Goal: Transaction & Acquisition: Purchase product/service

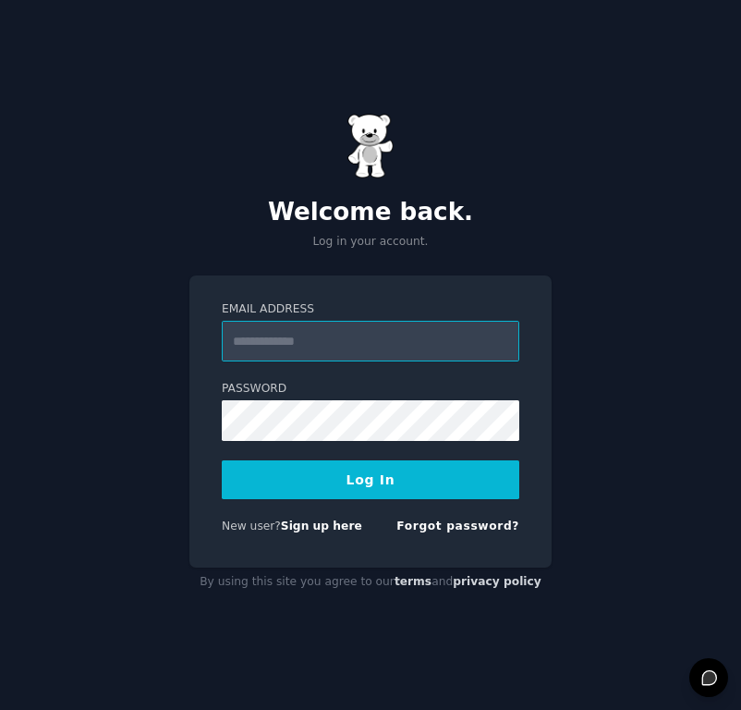
type input "**********"
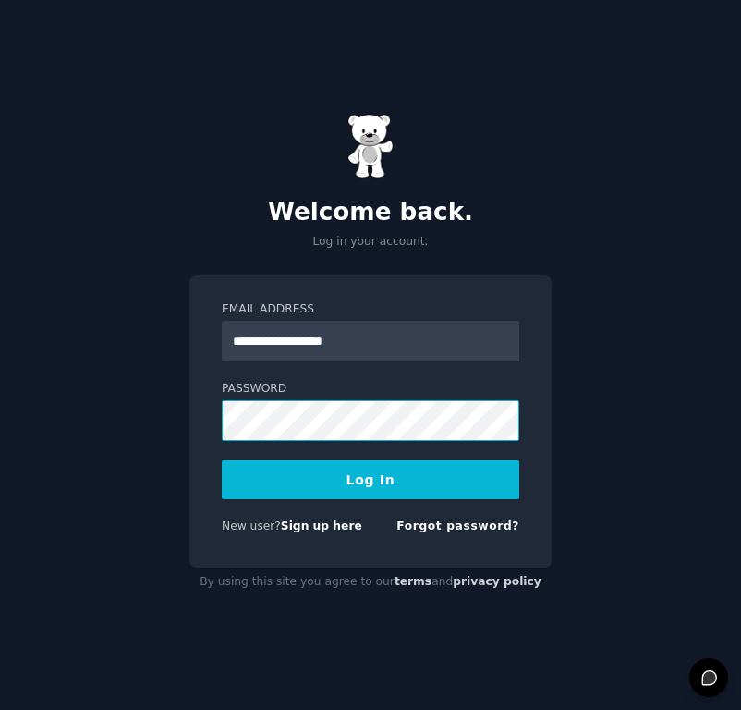
click at [371, 479] on button "Log In" at bounding box center [371, 479] width 298 height 39
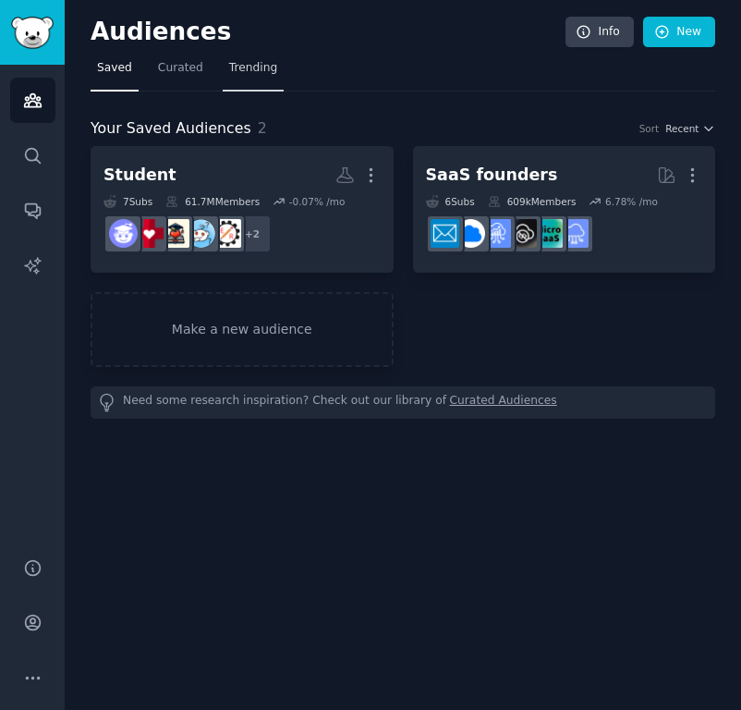
click at [248, 76] on link "Trending" at bounding box center [253, 73] width 61 height 38
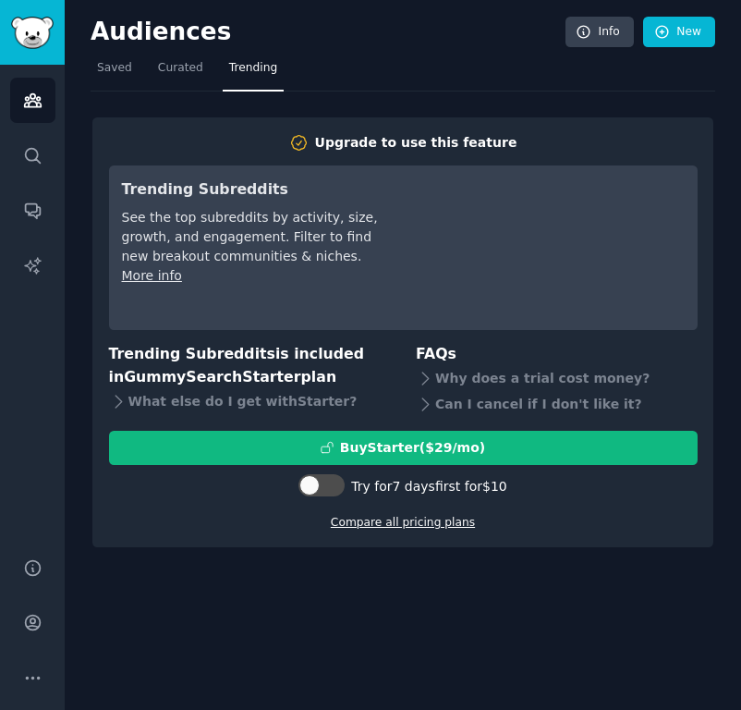
click at [377, 526] on link "Compare all pricing plans" at bounding box center [403, 522] width 144 height 13
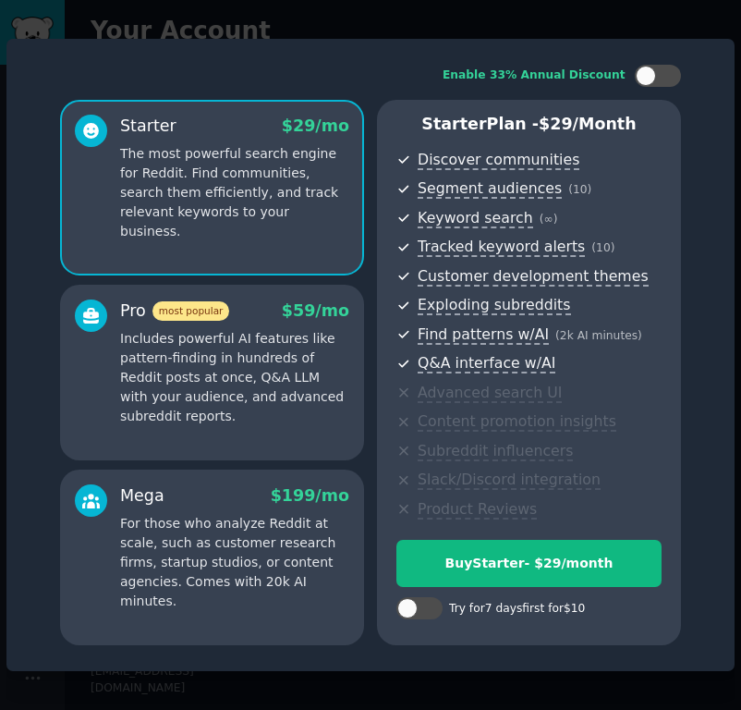
click at [279, 377] on p "Includes powerful AI features like pattern-finding in hundreds of Reddit posts …" at bounding box center [234, 377] width 229 height 97
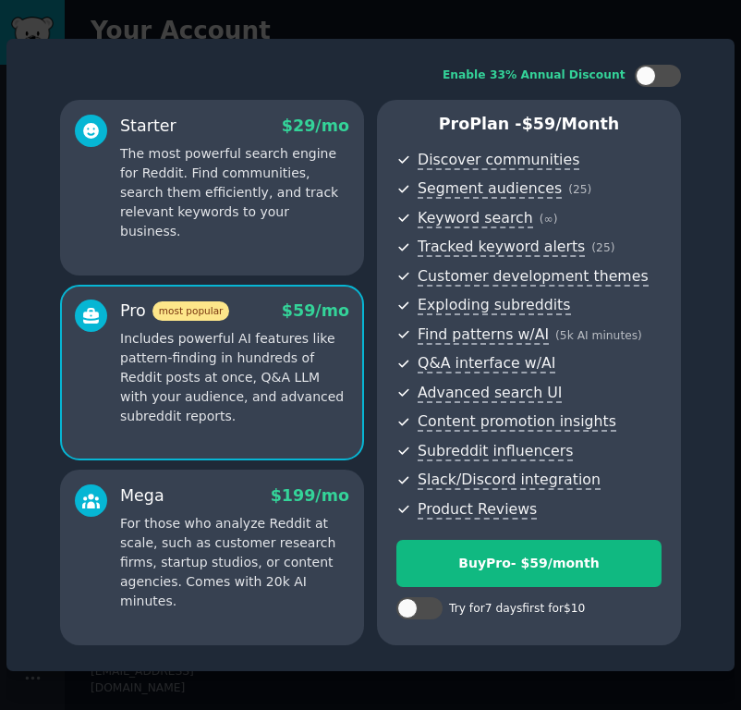
click at [207, 165] on p "The most powerful search engine for Reddit. Find communities, search them effic…" at bounding box center [234, 192] width 229 height 97
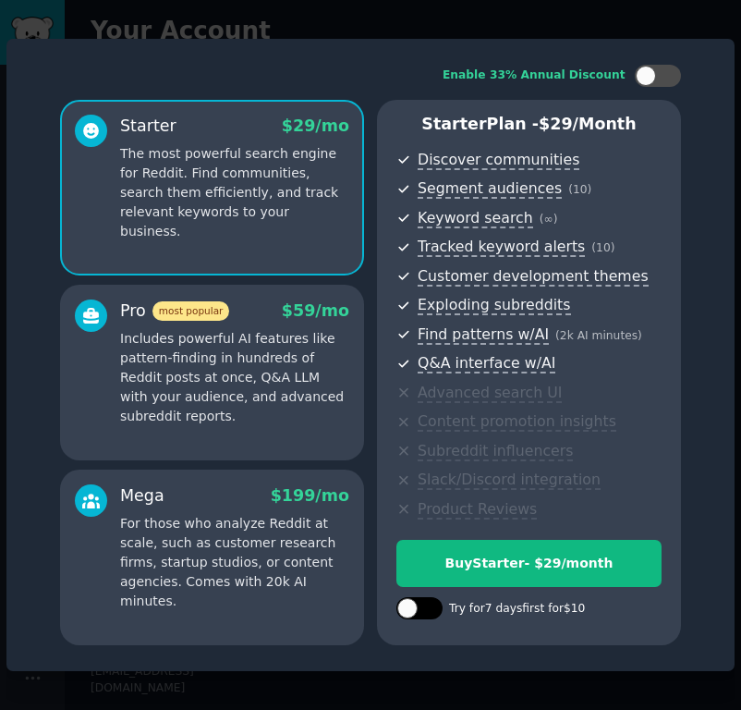
click at [418, 603] on div at bounding box center [420, 608] width 46 height 22
checkbox input "true"
click at [233, 69] on div "Enable 33% Annual Discount" at bounding box center [370, 76] width 621 height 22
click at [247, 32] on div at bounding box center [370, 355] width 741 height 710
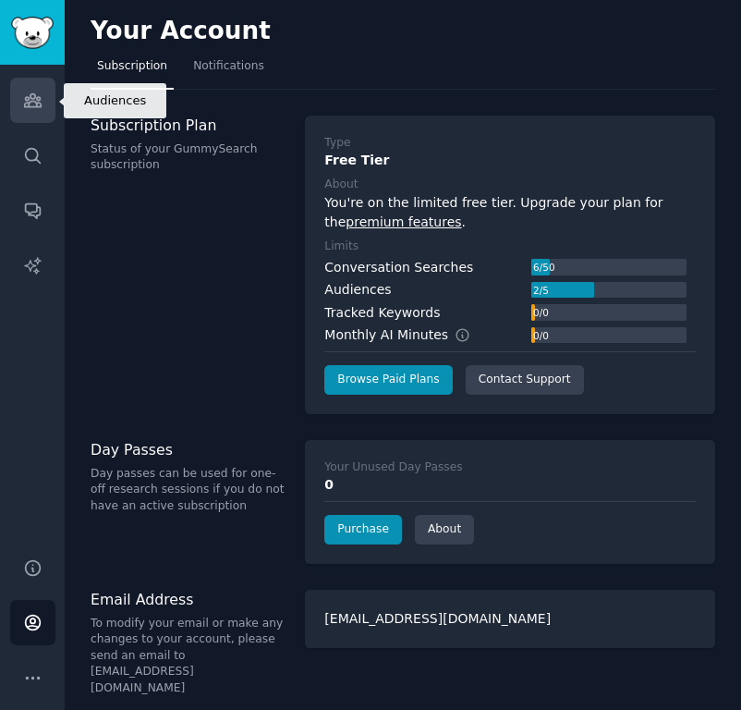
click at [45, 95] on link "Audiences" at bounding box center [32, 100] width 45 height 45
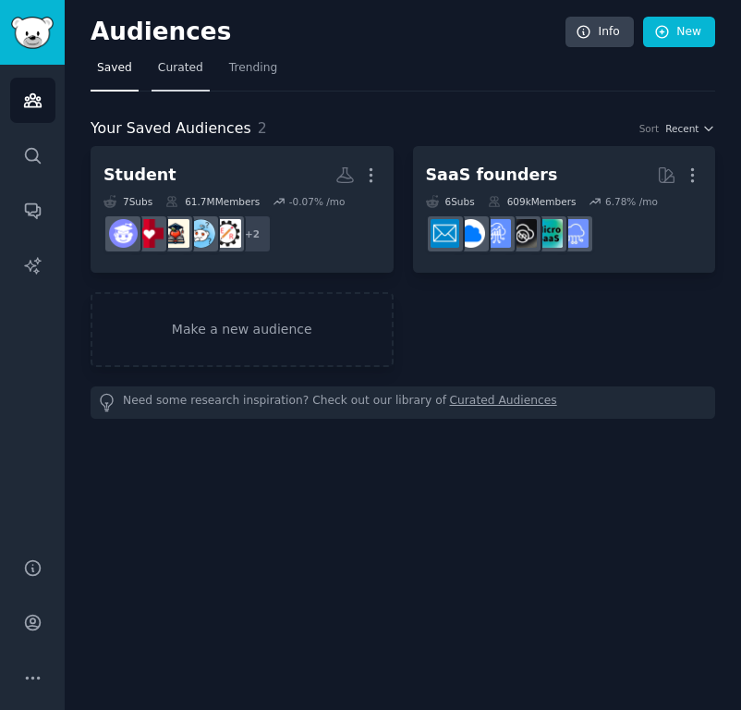
click at [199, 64] on span "Curated" at bounding box center [180, 68] width 45 height 17
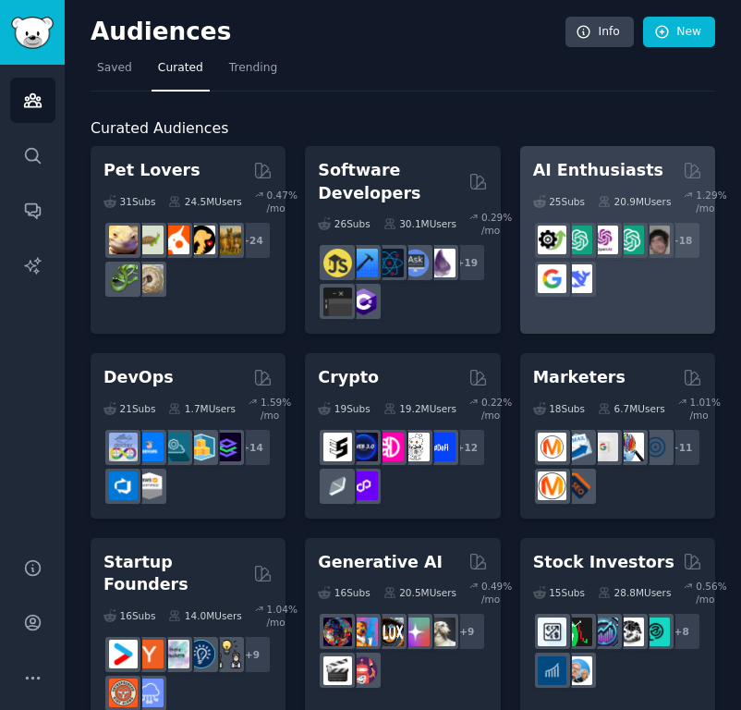
click at [596, 217] on div "25 Sub s 20.9M Users 1.29 % /mo + 18" at bounding box center [617, 240] width 169 height 116
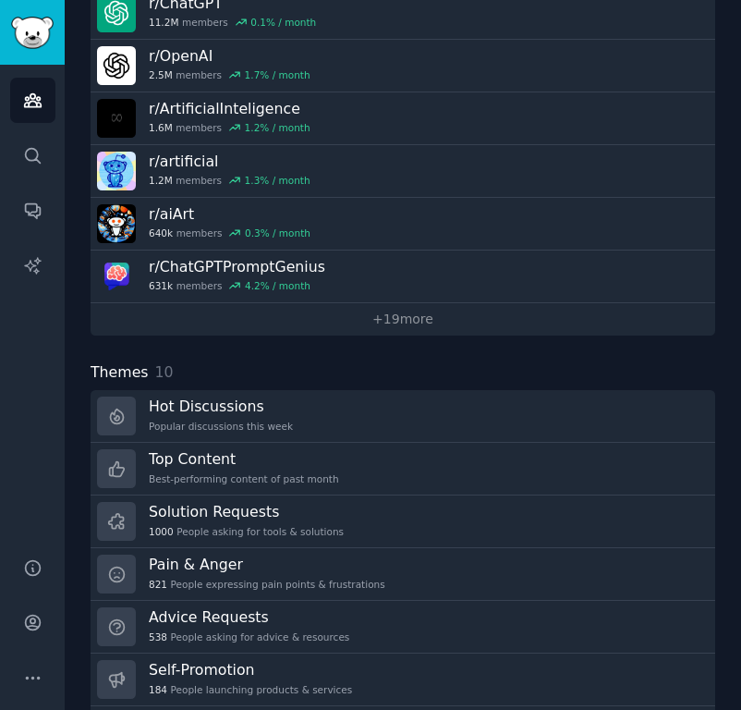
scroll to position [278, 0]
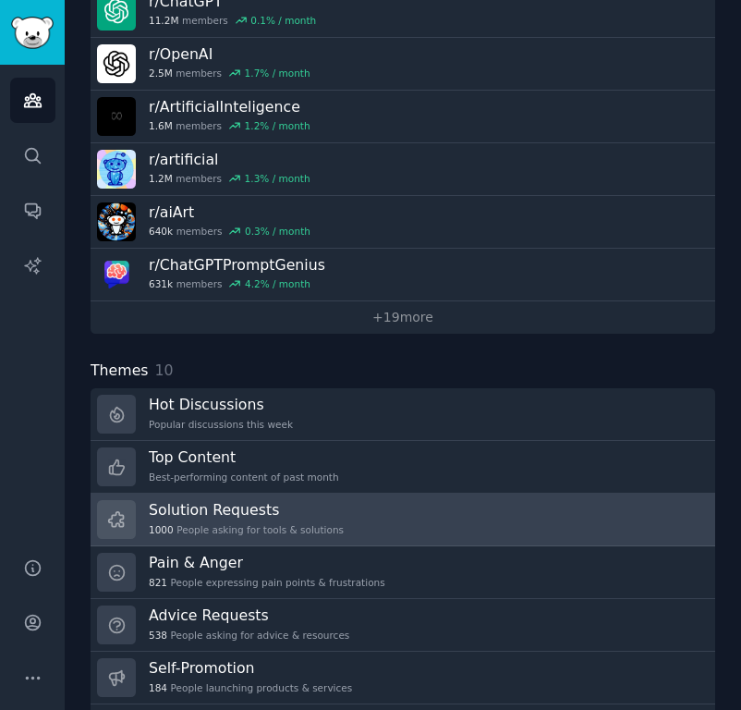
click at [238, 526] on div "1000 People asking for tools & solutions" at bounding box center [246, 529] width 195 height 13
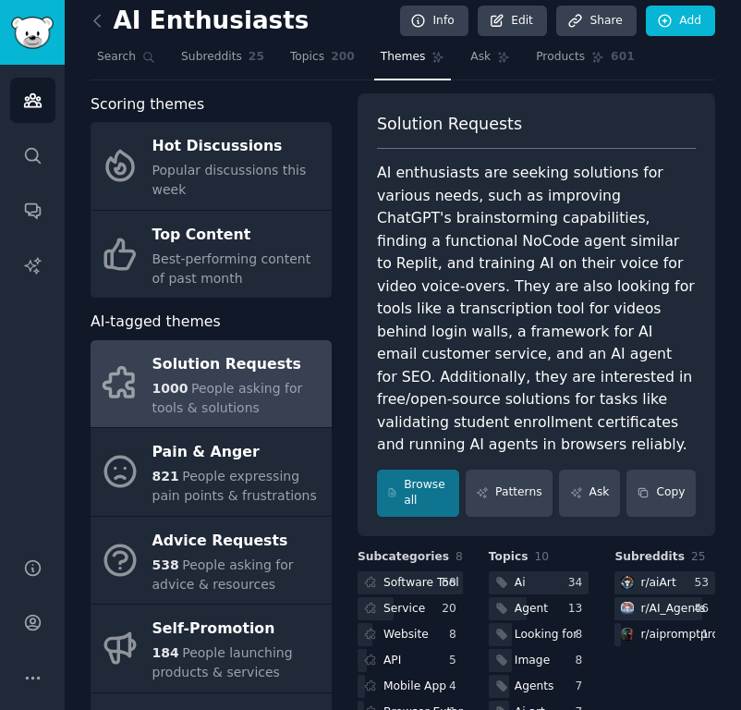
scroll to position [9, 0]
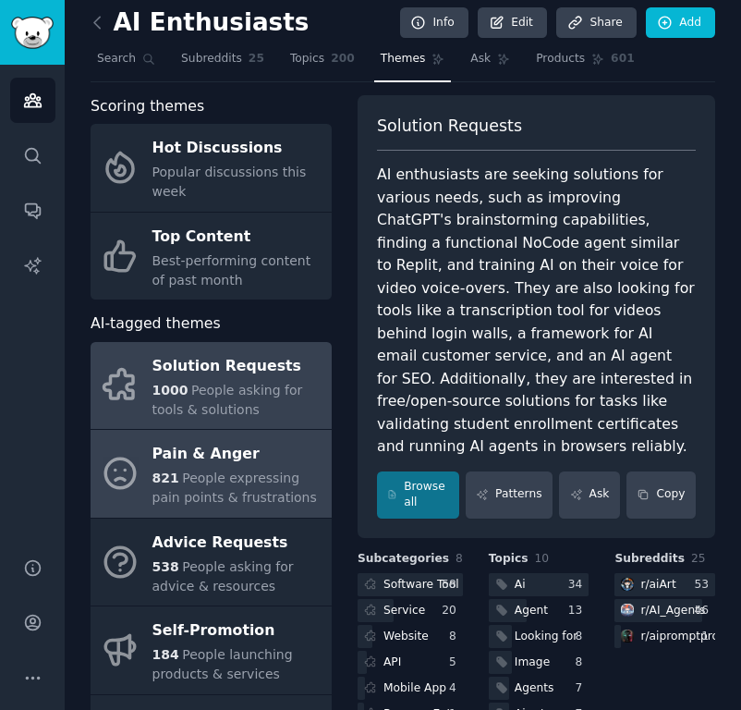
click at [165, 444] on div "Pain & Anger" at bounding box center [238, 455] width 170 height 30
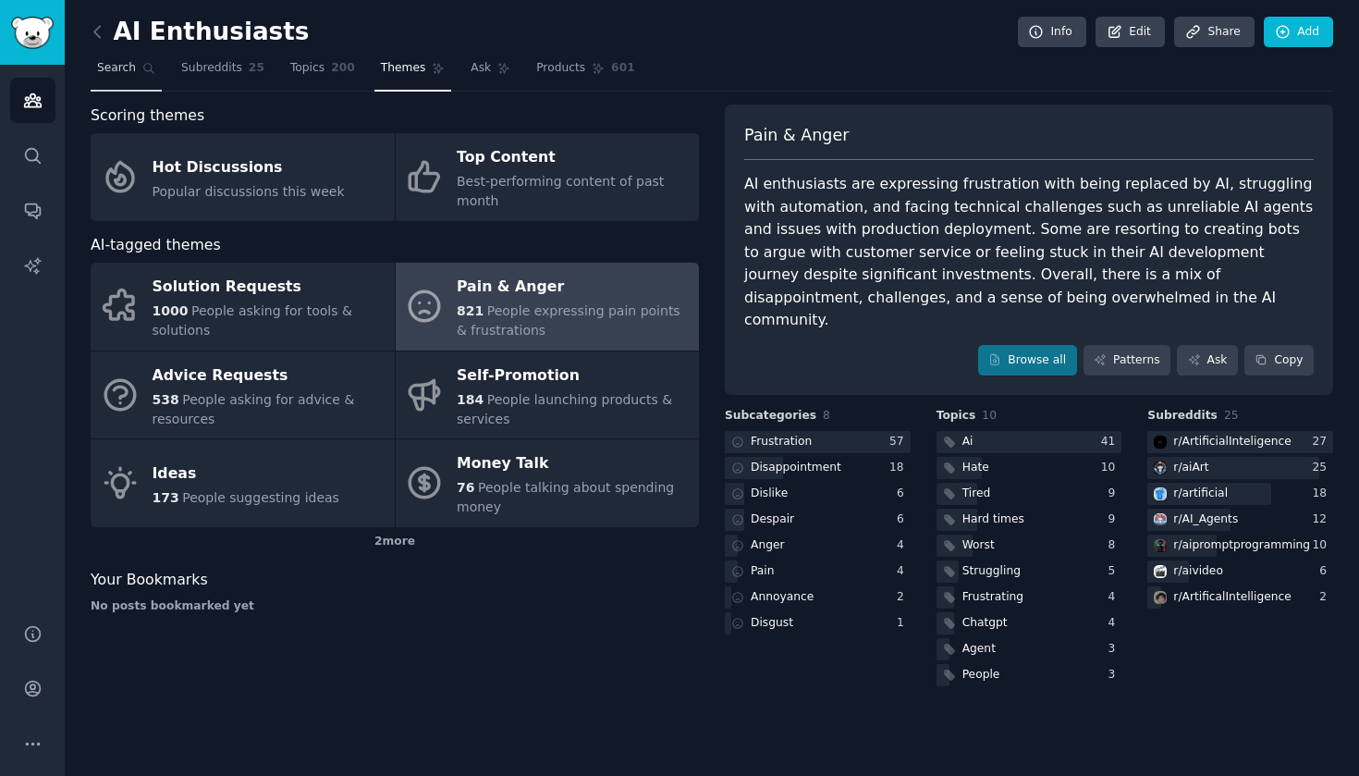
click at [103, 65] on span "Search" at bounding box center [116, 68] width 39 height 17
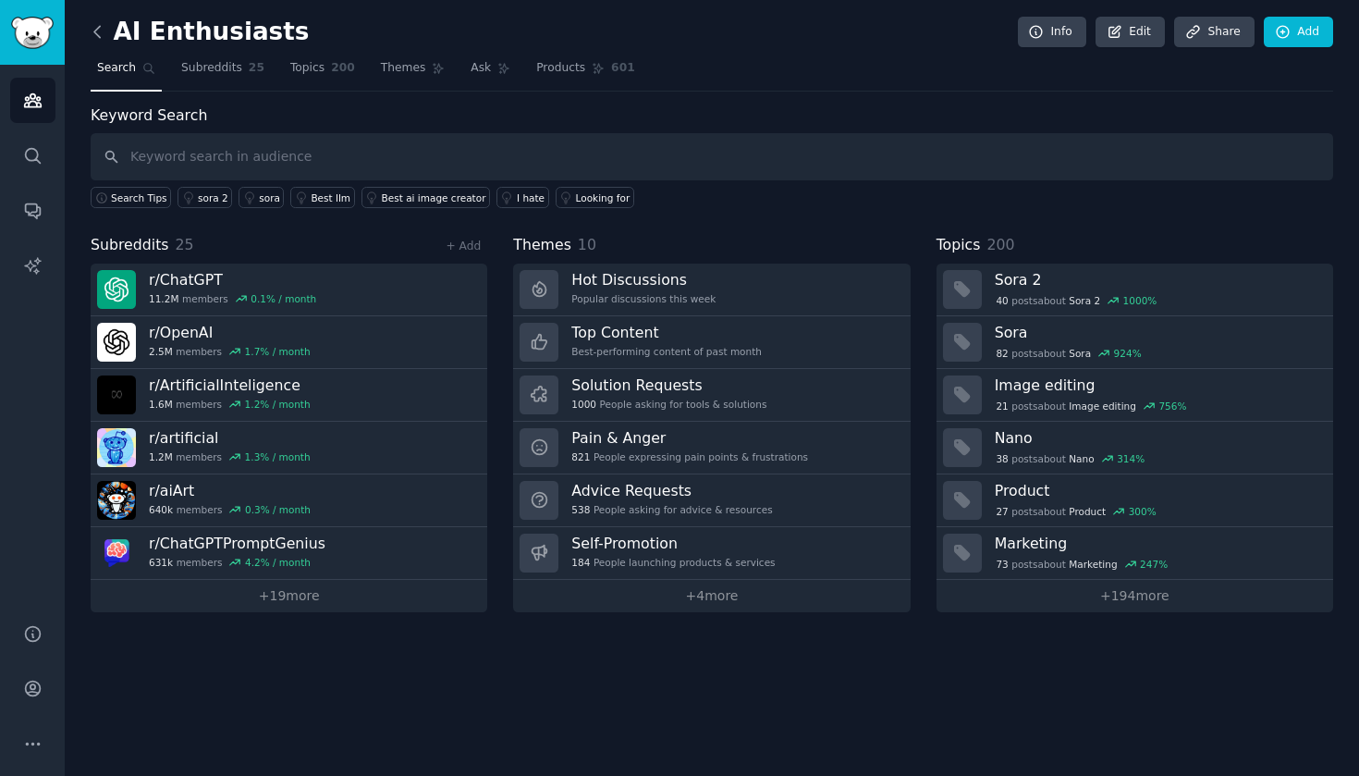
click at [92, 23] on icon at bounding box center [97, 31] width 19 height 19
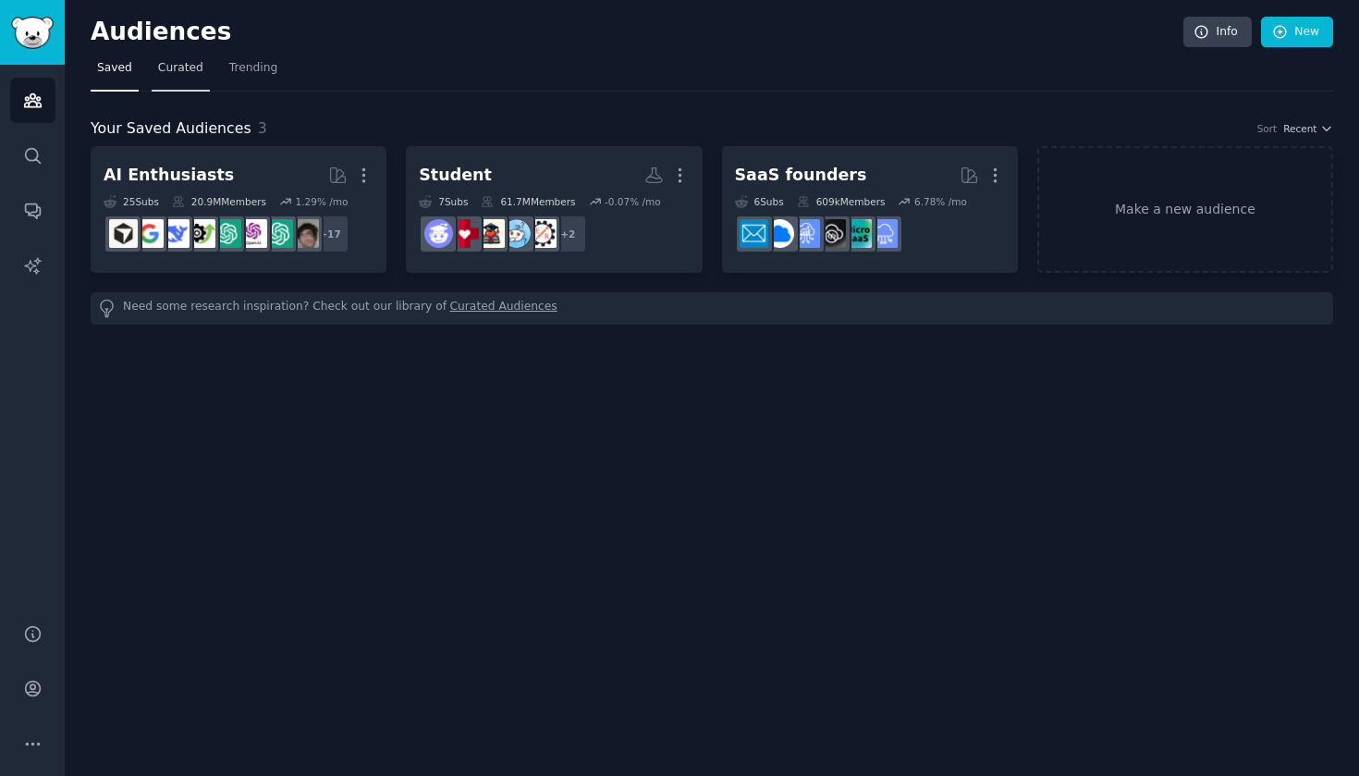
click at [182, 74] on span "Curated" at bounding box center [180, 68] width 45 height 17
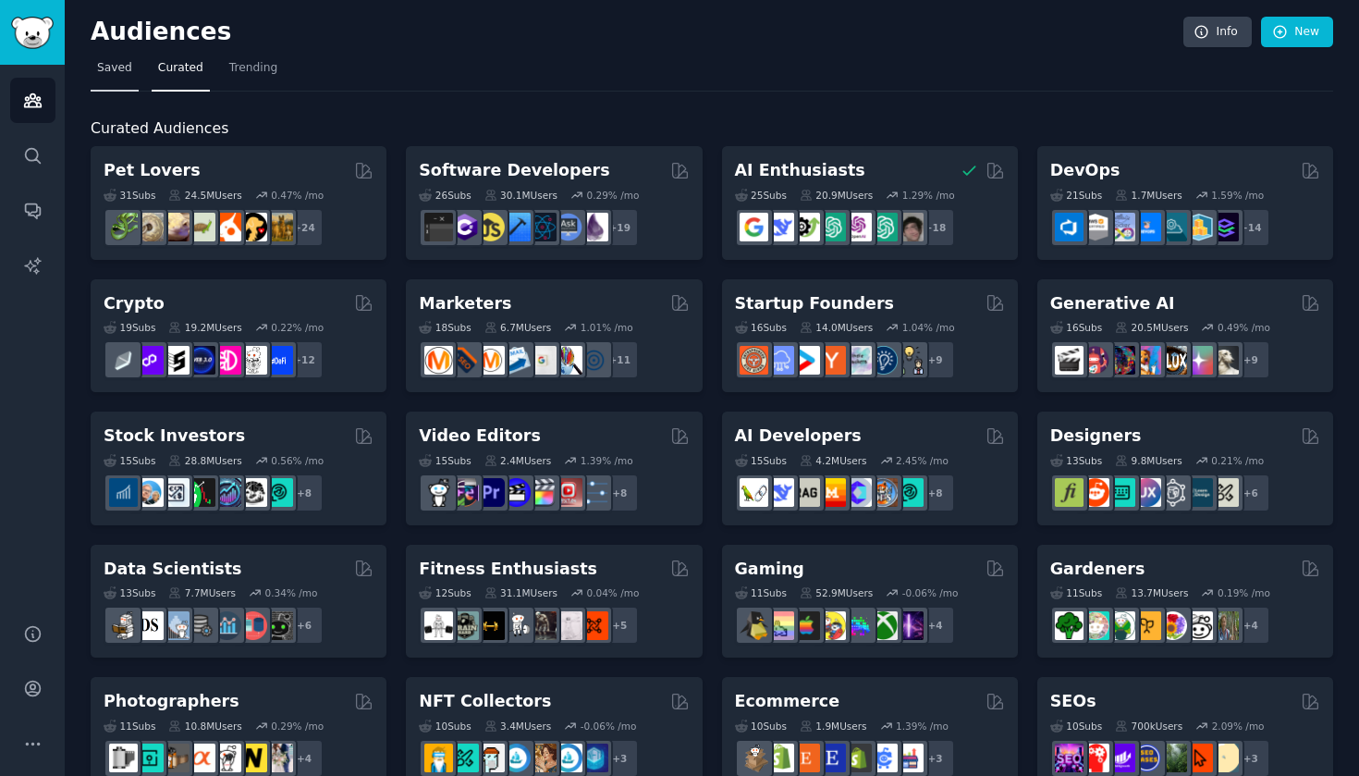
click at [120, 83] on link "Saved" at bounding box center [115, 73] width 48 height 38
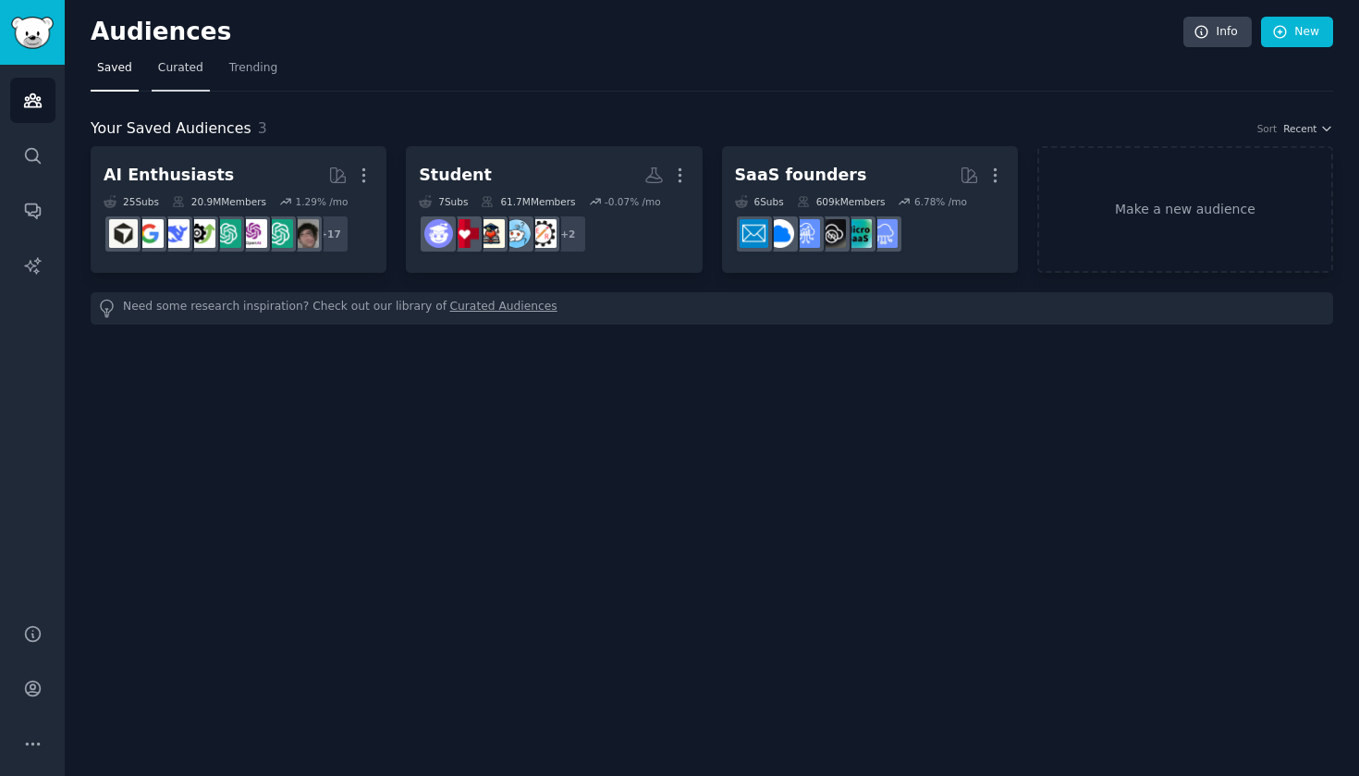
click at [182, 77] on link "Curated" at bounding box center [181, 73] width 58 height 38
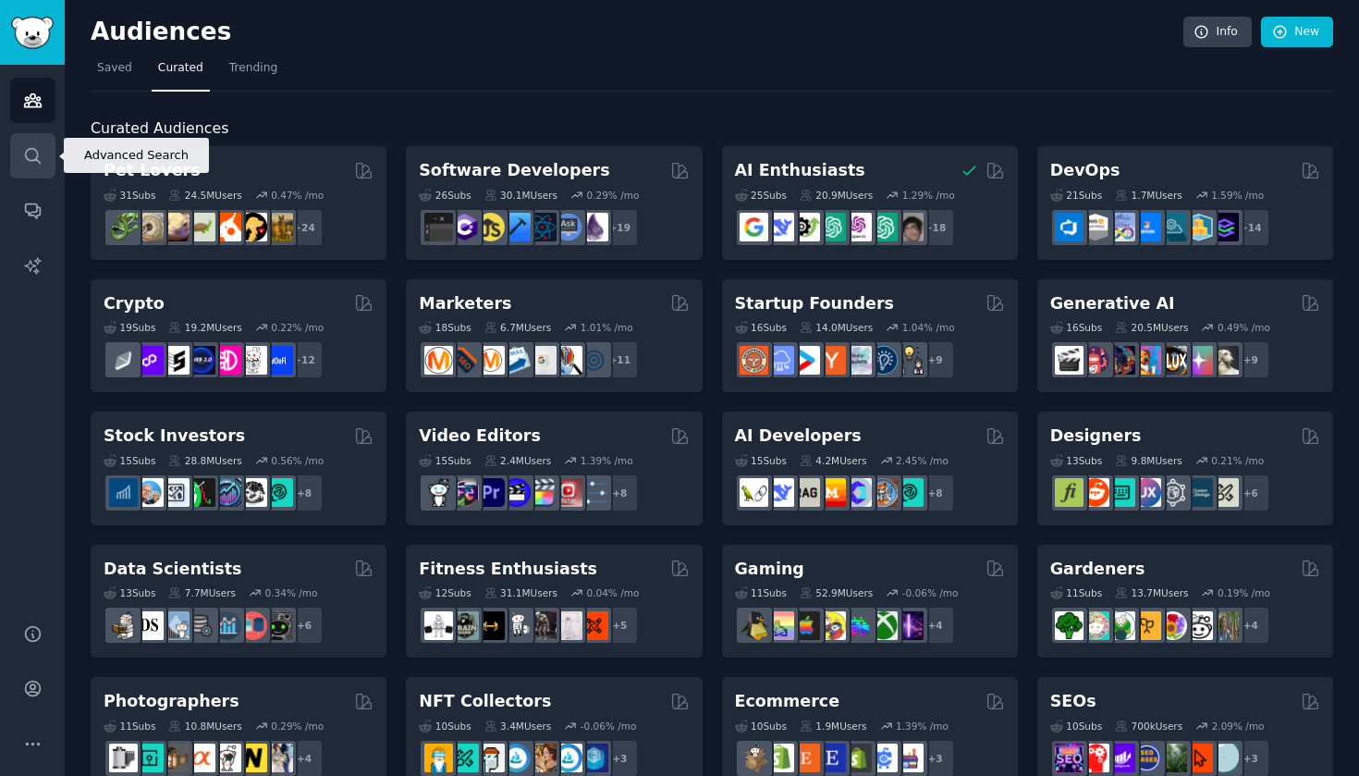
click at [40, 140] on link "Search" at bounding box center [32, 155] width 45 height 45
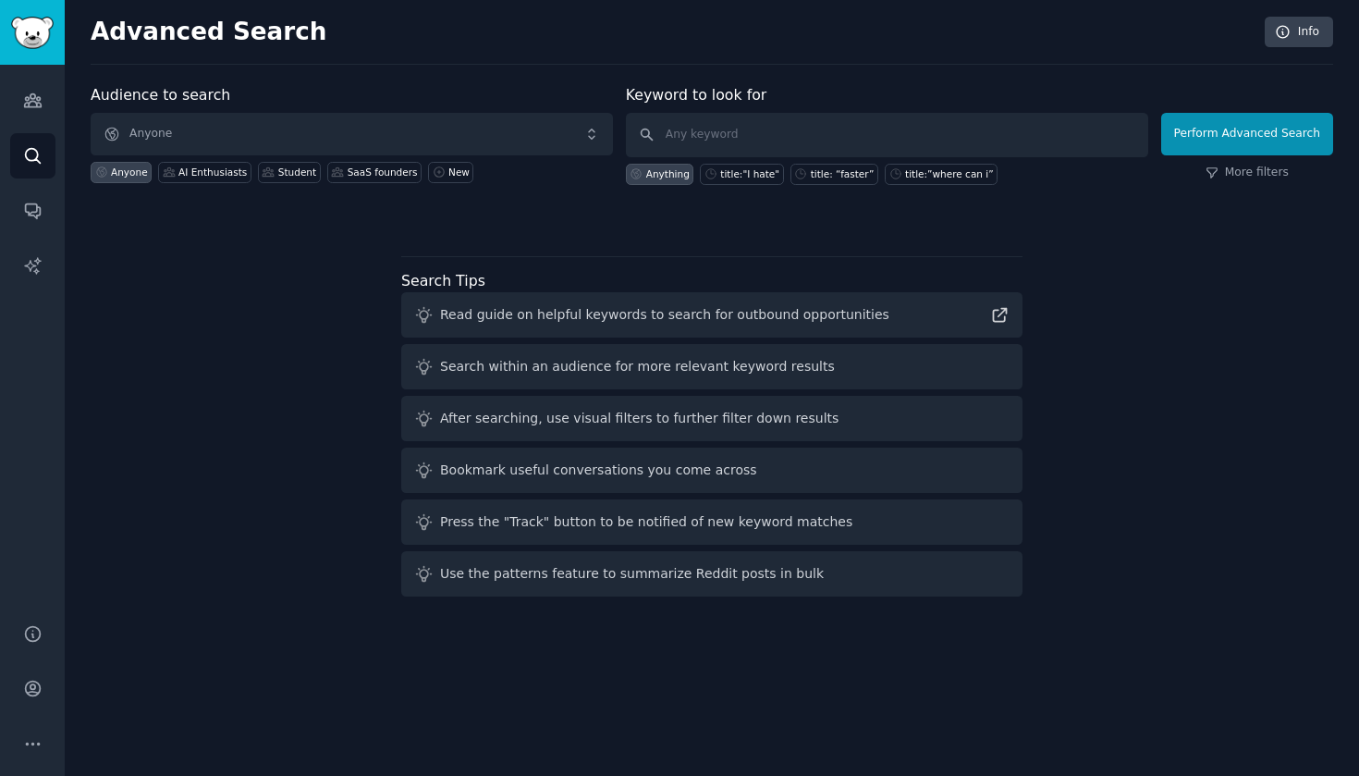
click at [237, 118] on span "Anyone" at bounding box center [352, 134] width 522 height 43
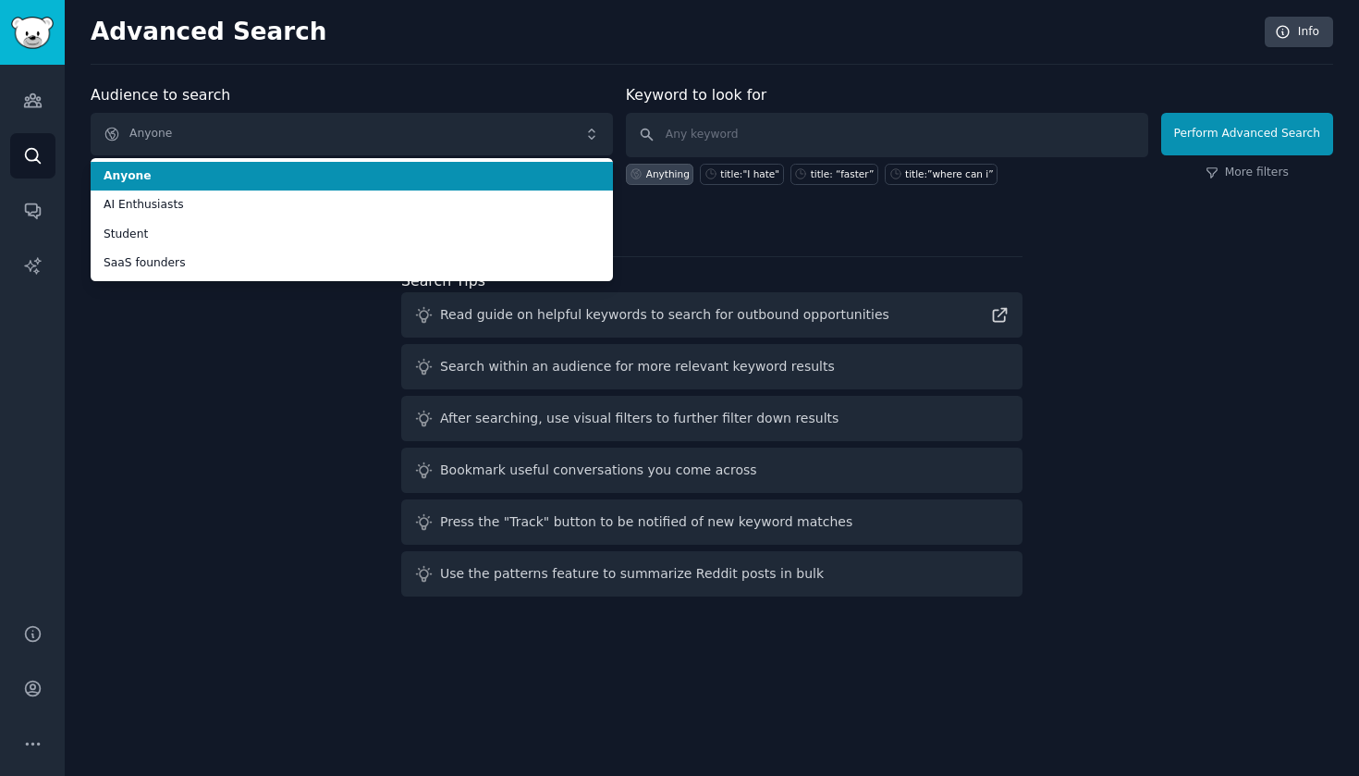
click at [21, 125] on div "Audiences Search Conversations AI Reports" at bounding box center [32, 333] width 65 height 536
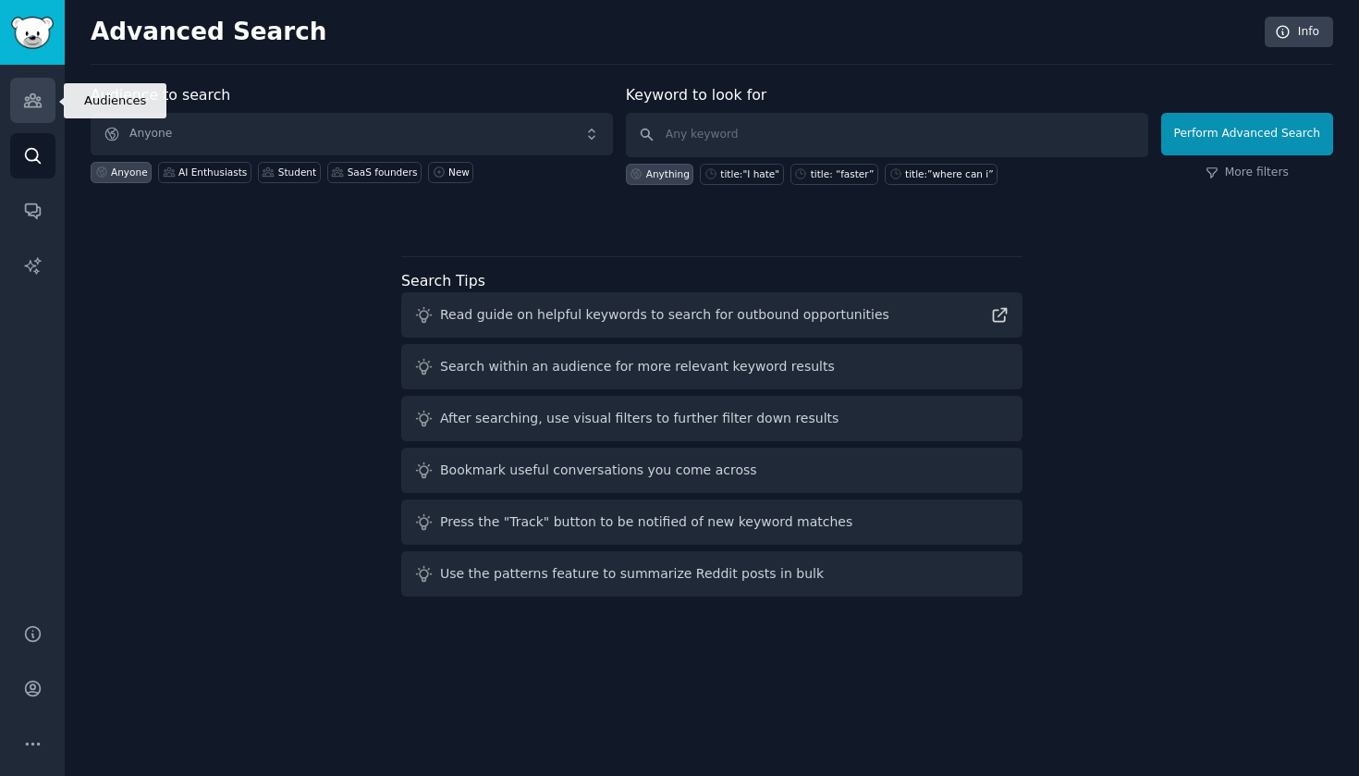
click at [36, 114] on link "Audiences" at bounding box center [32, 100] width 45 height 45
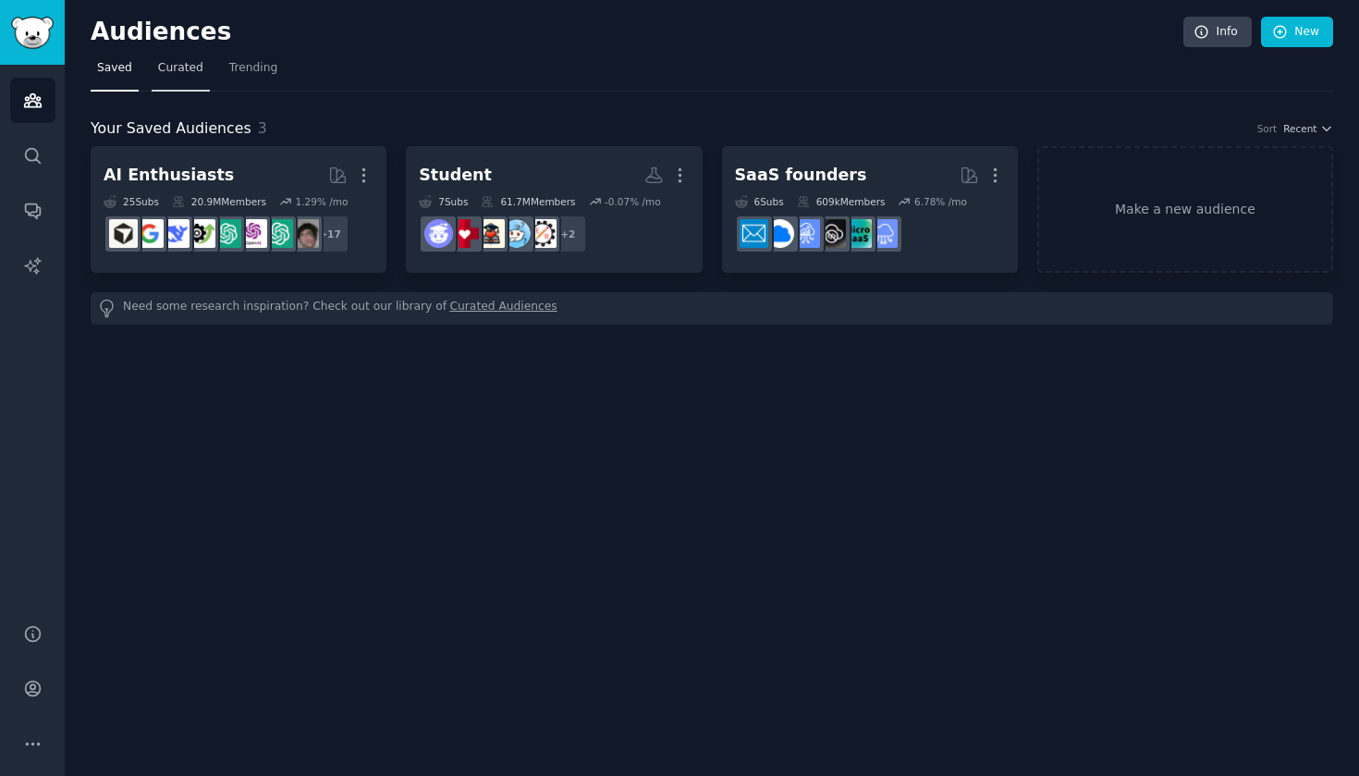
click at [190, 83] on link "Curated" at bounding box center [181, 73] width 58 height 38
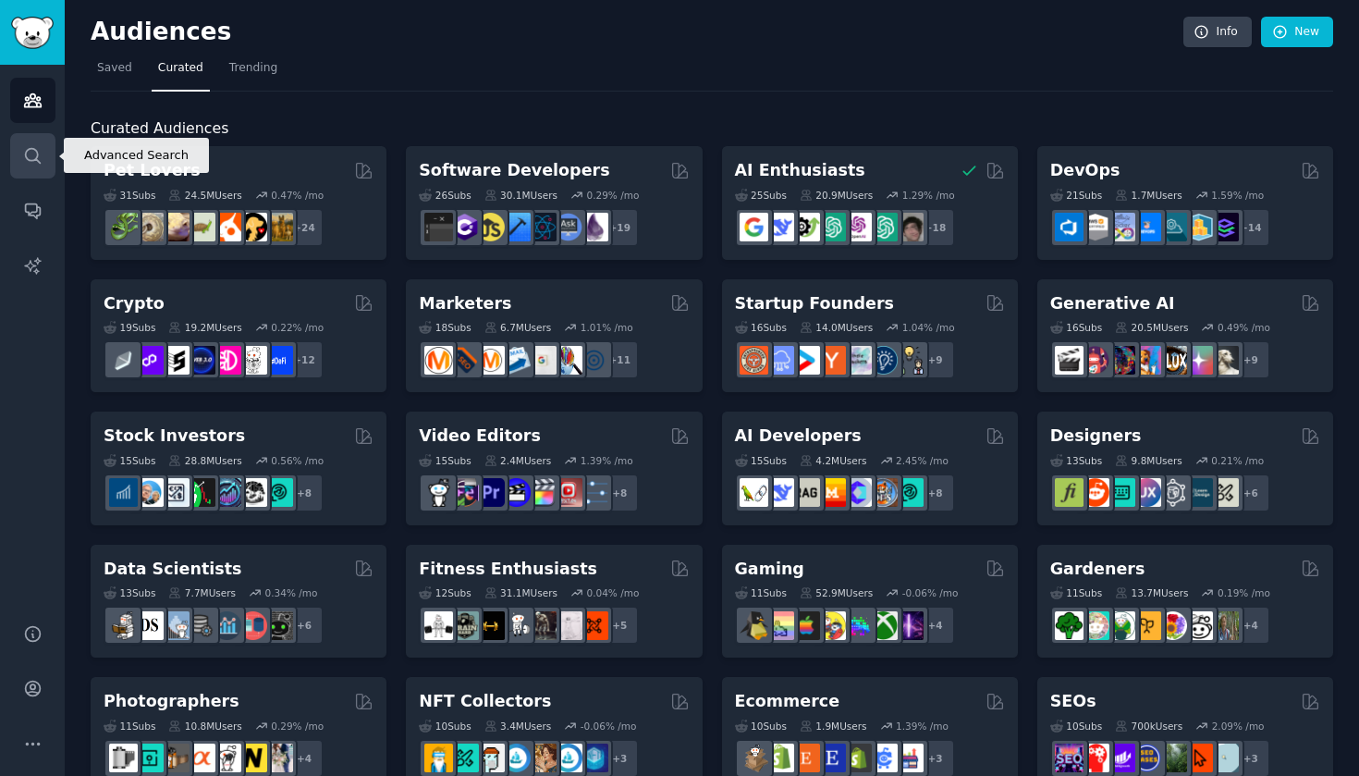
click at [37, 168] on link "Search" at bounding box center [32, 155] width 45 height 45
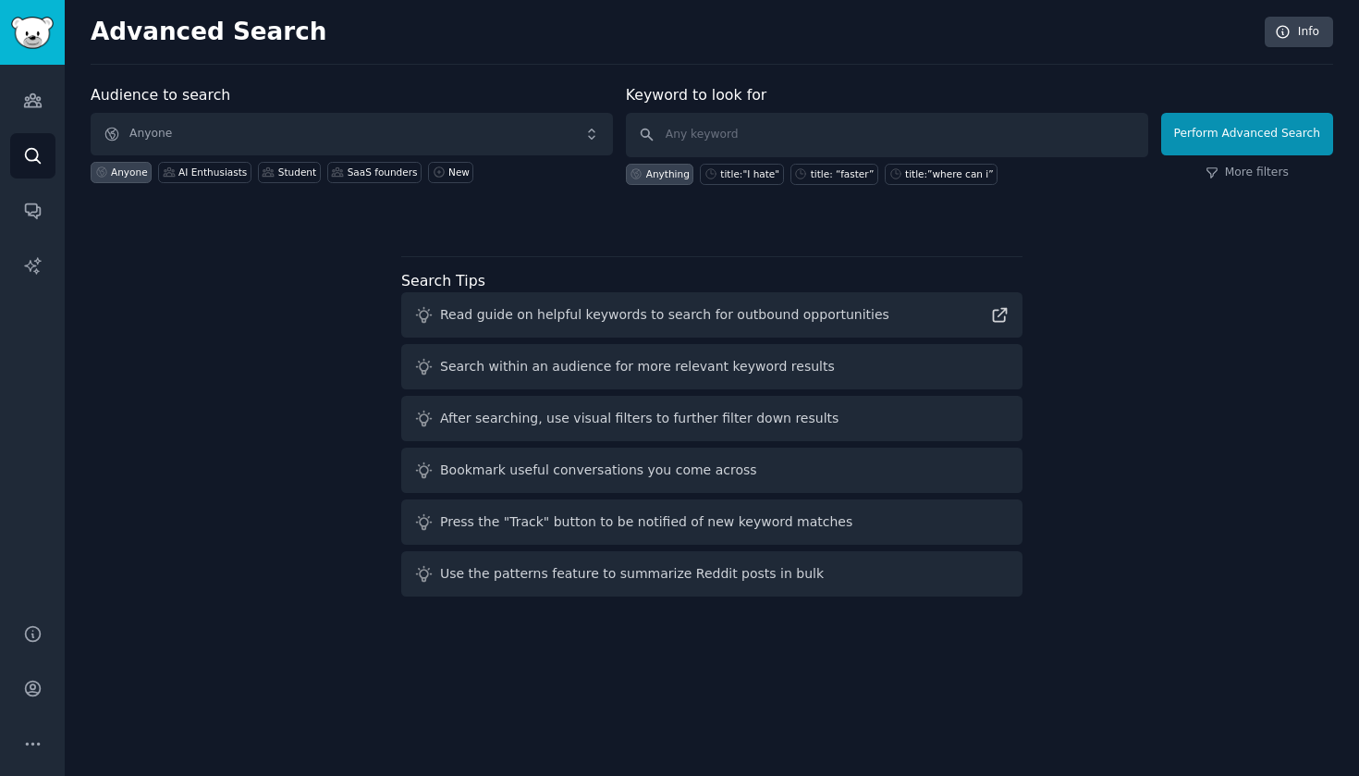
click at [153, 137] on span "Anyone" at bounding box center [352, 134] width 522 height 43
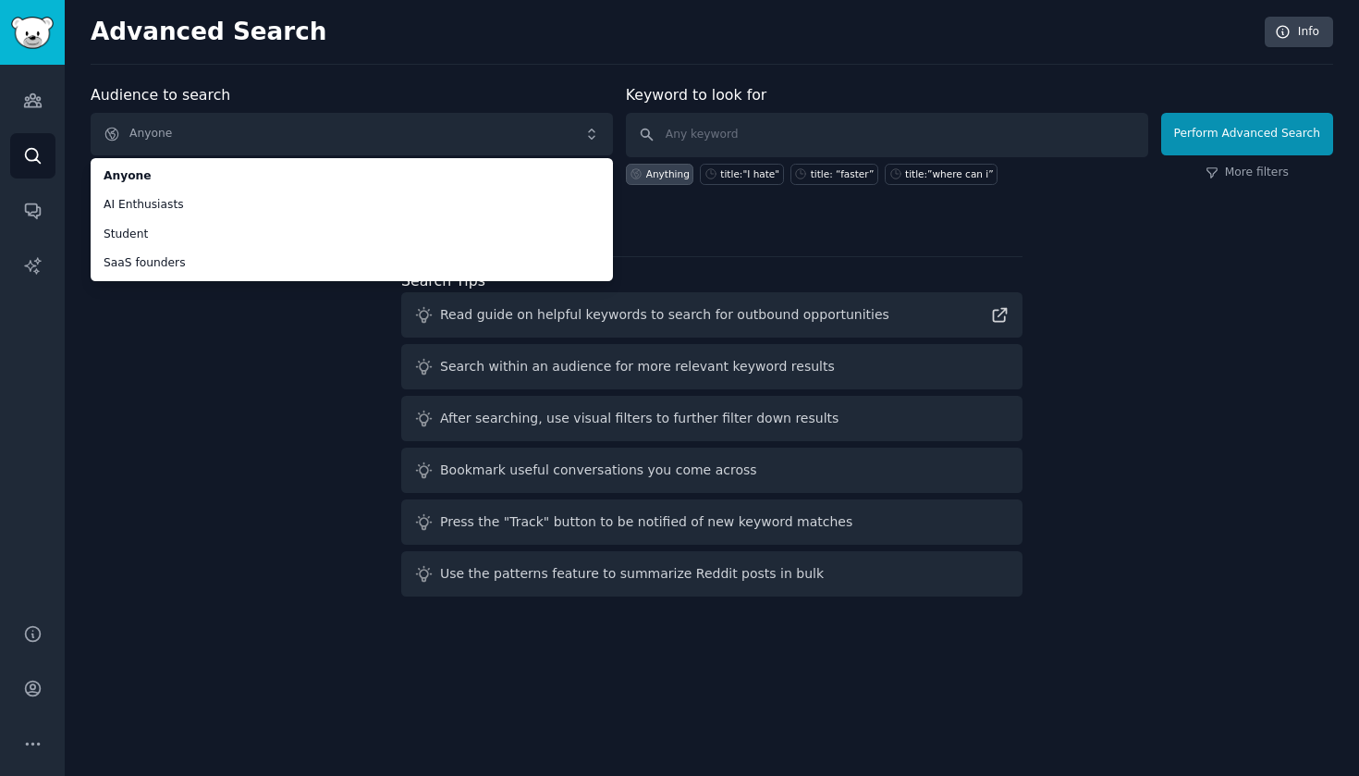
click at [27, 43] on img "Sidebar" at bounding box center [32, 33] width 43 height 32
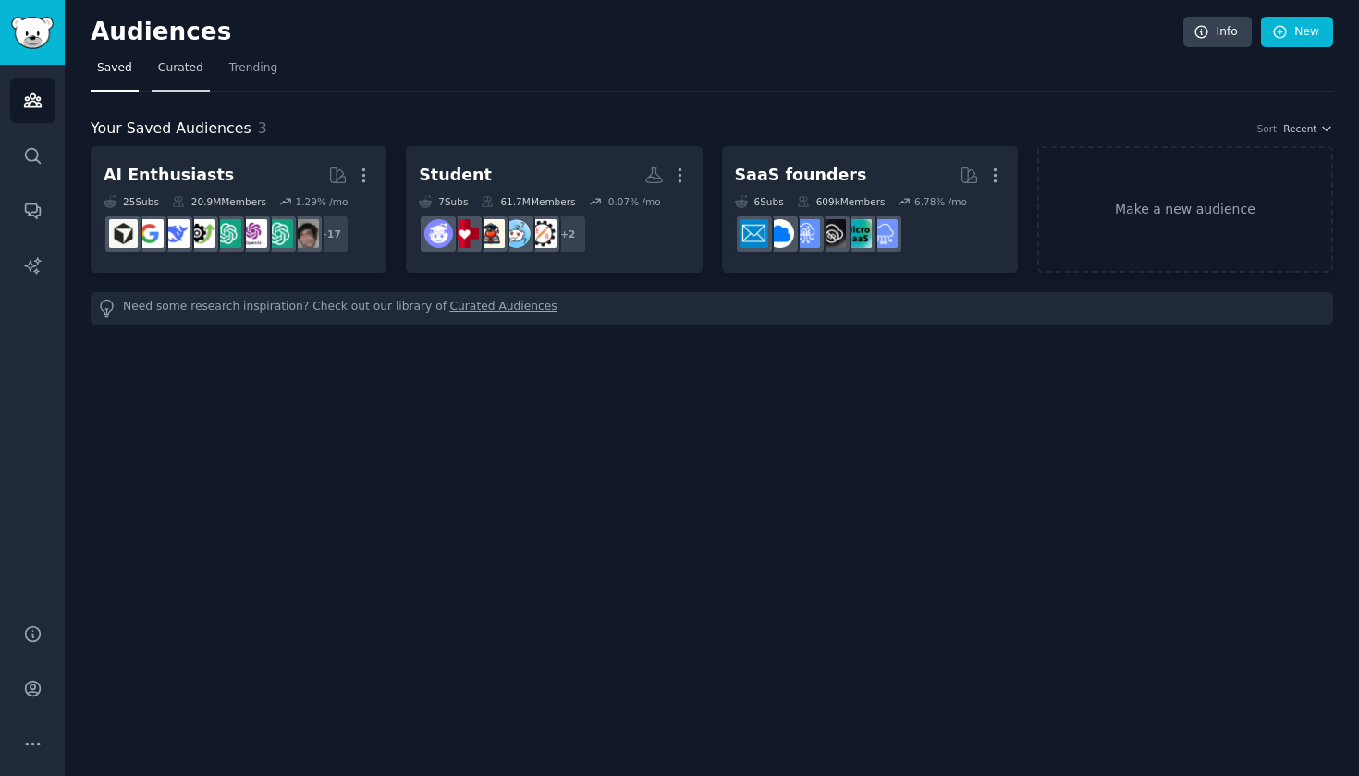
click at [182, 58] on link "Curated" at bounding box center [181, 73] width 58 height 38
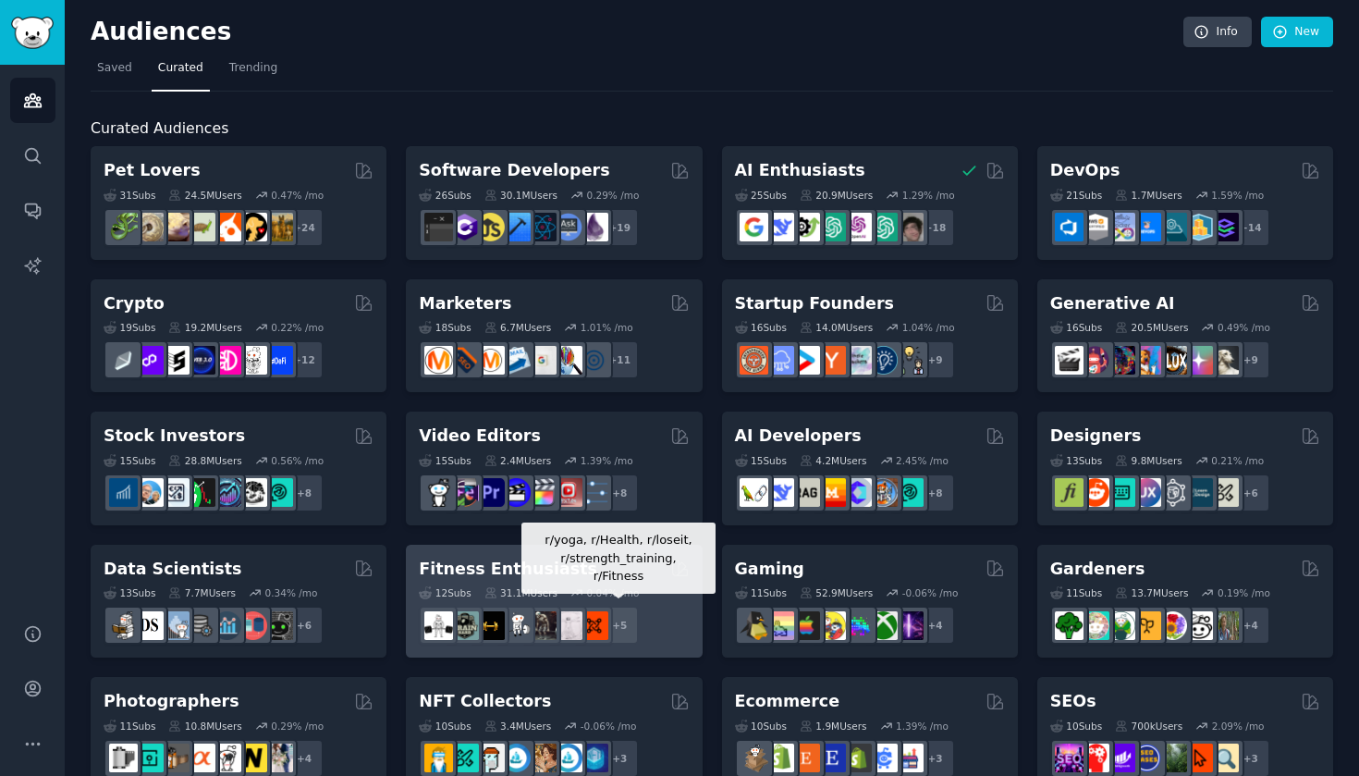
click at [623, 607] on div "+ 5" at bounding box center [619, 624] width 39 height 39
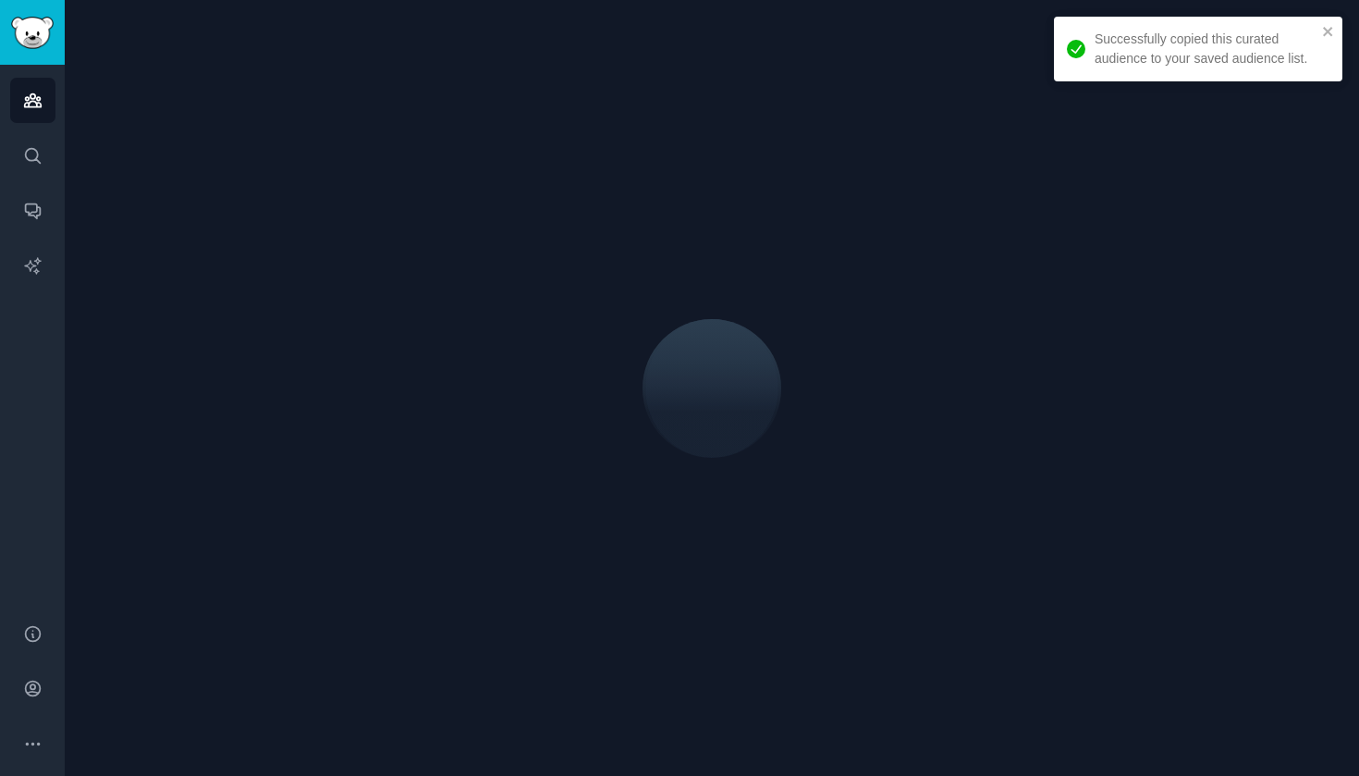
click at [623, 607] on div at bounding box center [712, 388] width 1242 height 724
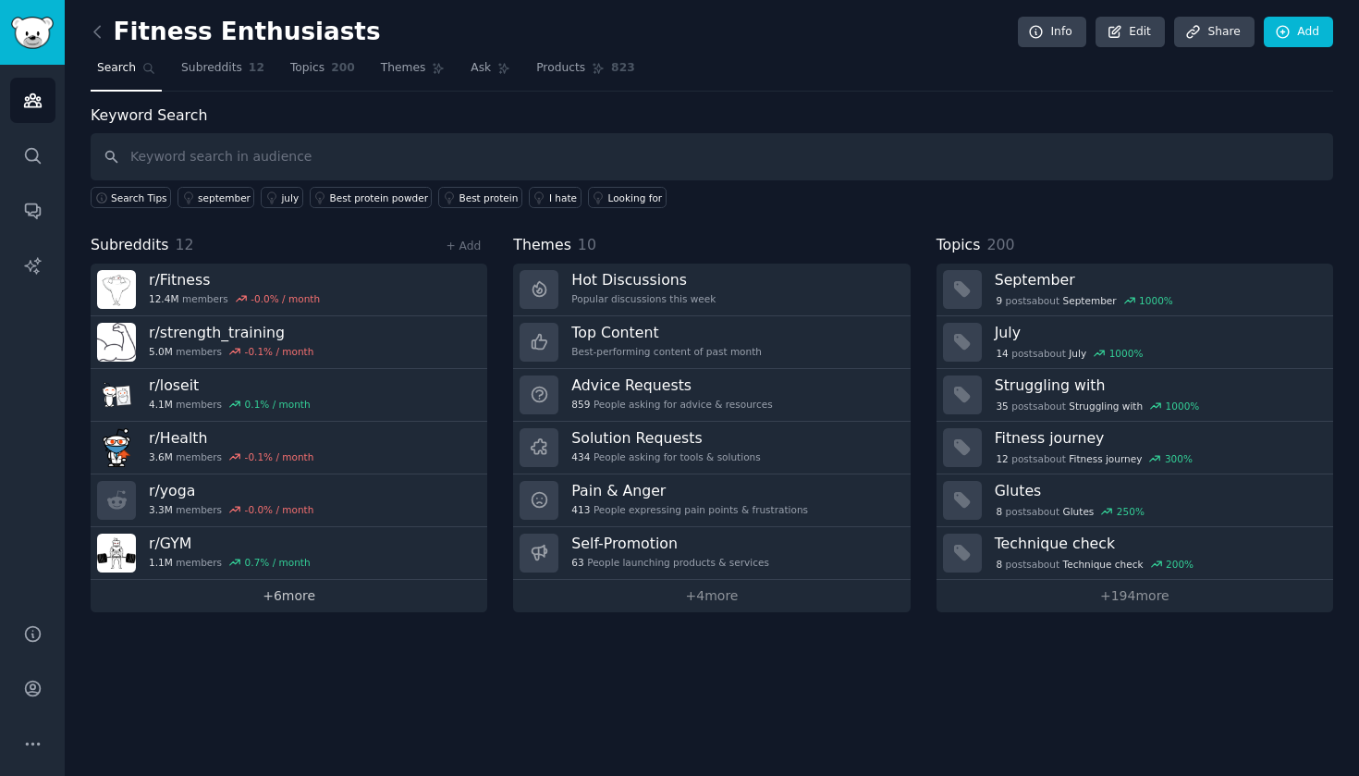
click at [300, 600] on link "+ 6 more" at bounding box center [289, 596] width 397 height 32
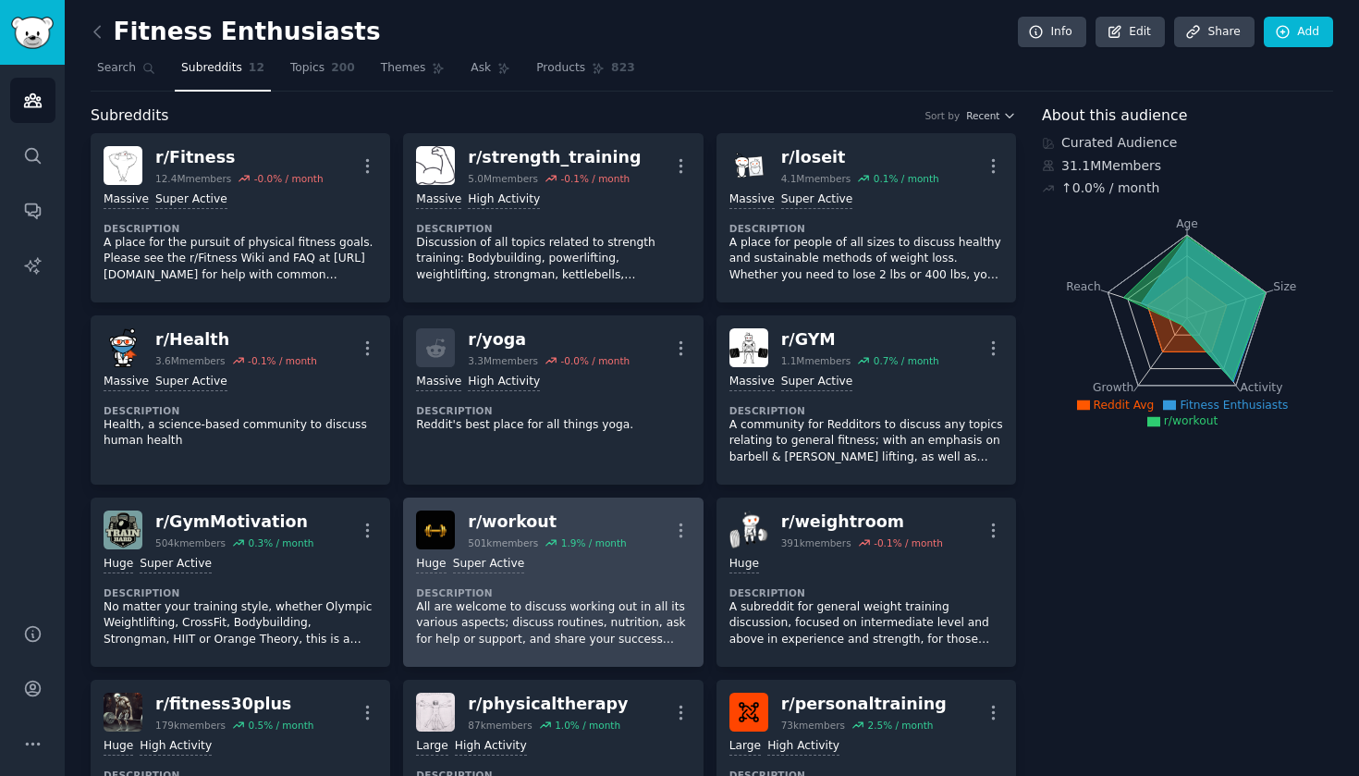
click at [504, 599] on p "All are welcome to discuss working out in all its various aspects; discuss rout…" at bounding box center [553, 623] width 274 height 49
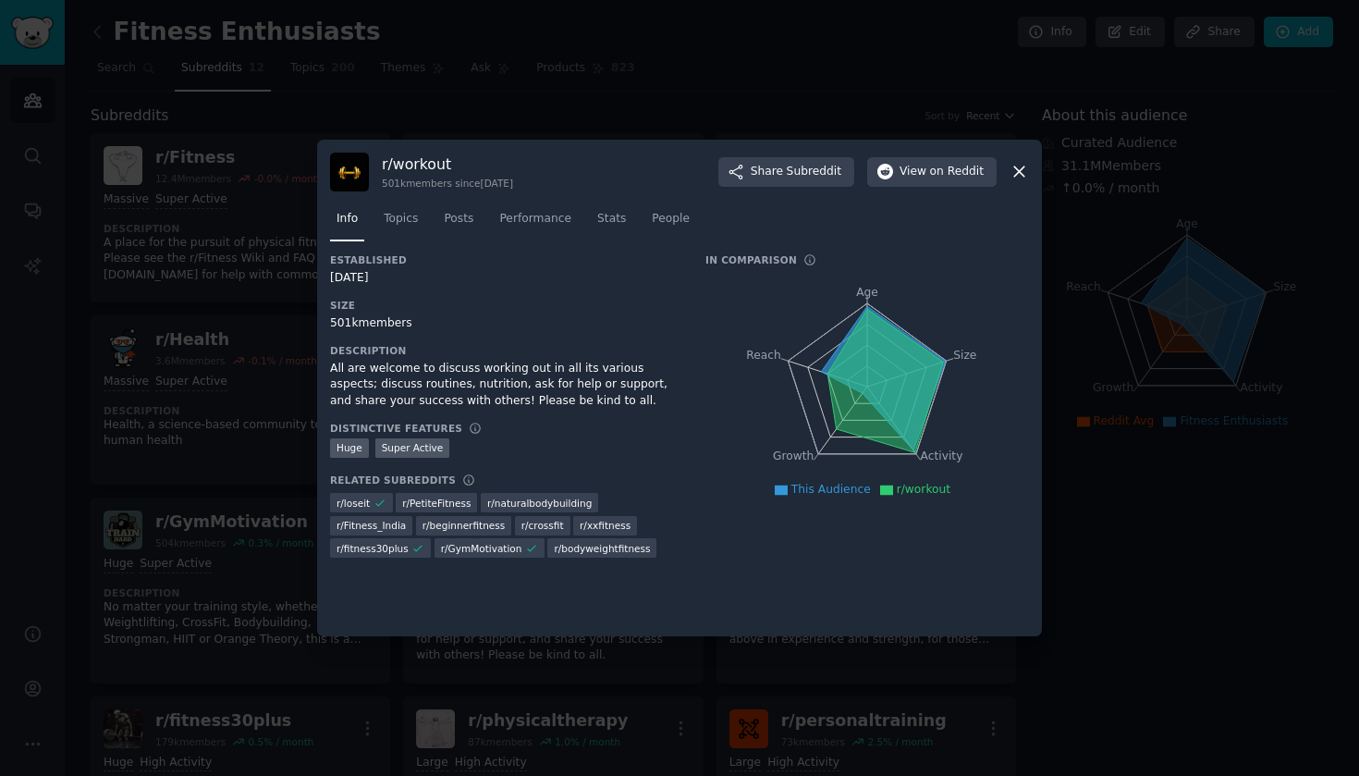
click at [740, 170] on icon at bounding box center [1018, 171] width 19 height 19
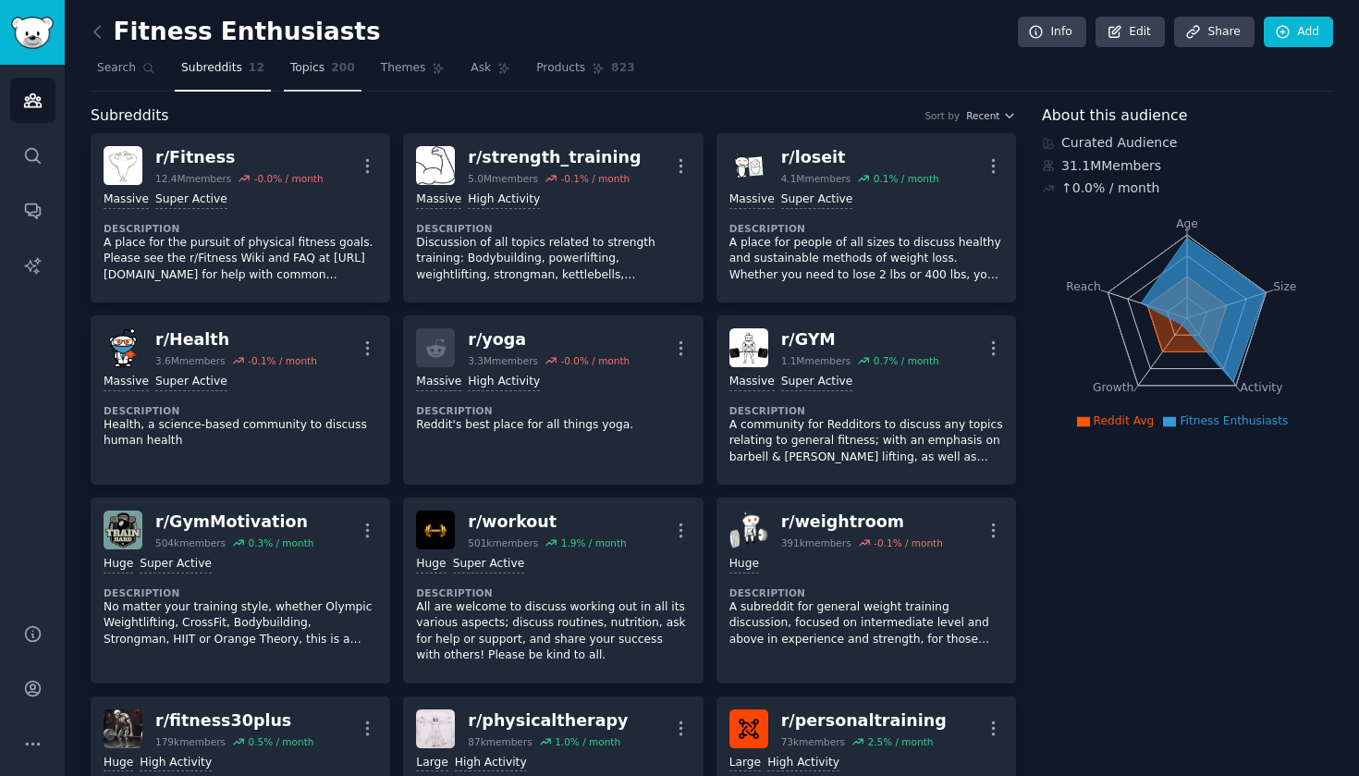
click at [290, 67] on span "Topics" at bounding box center [307, 68] width 34 height 17
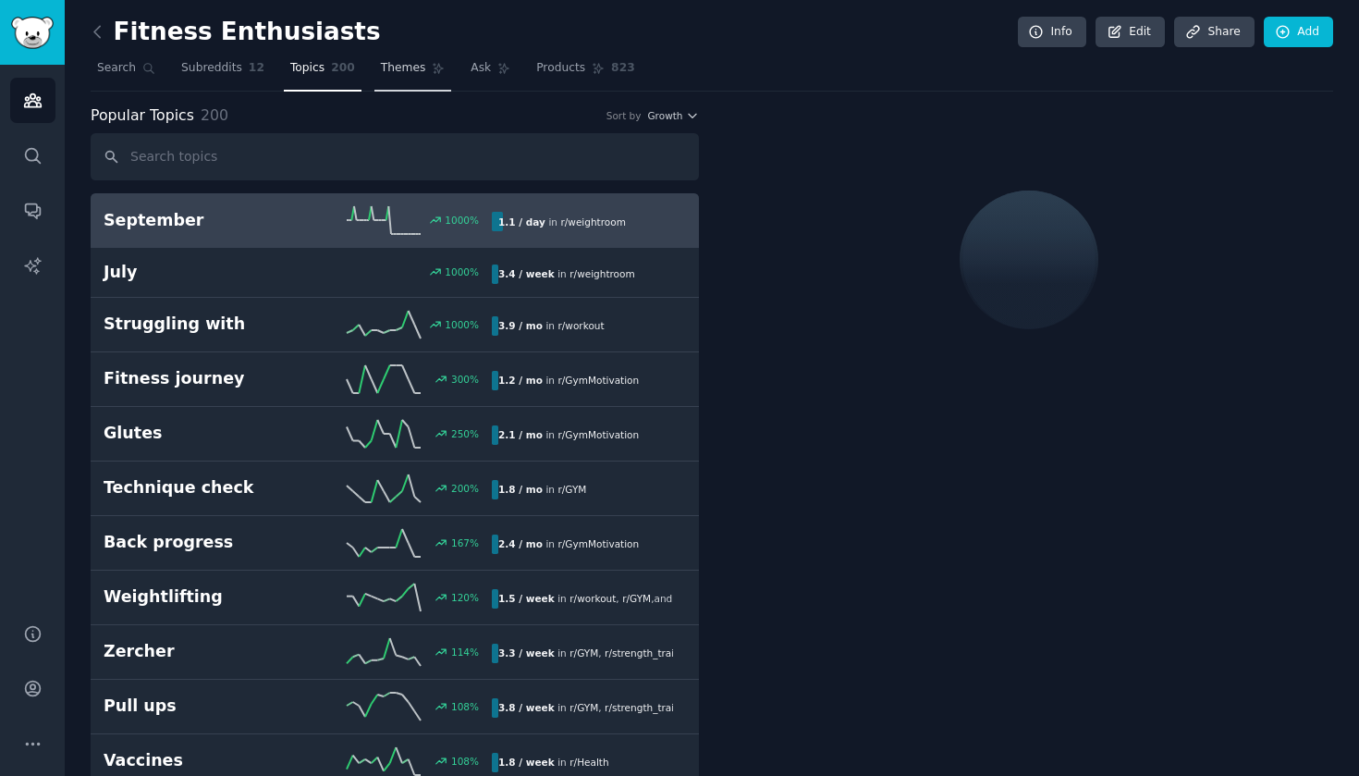
click at [416, 70] on span "Themes" at bounding box center [403, 68] width 45 height 17
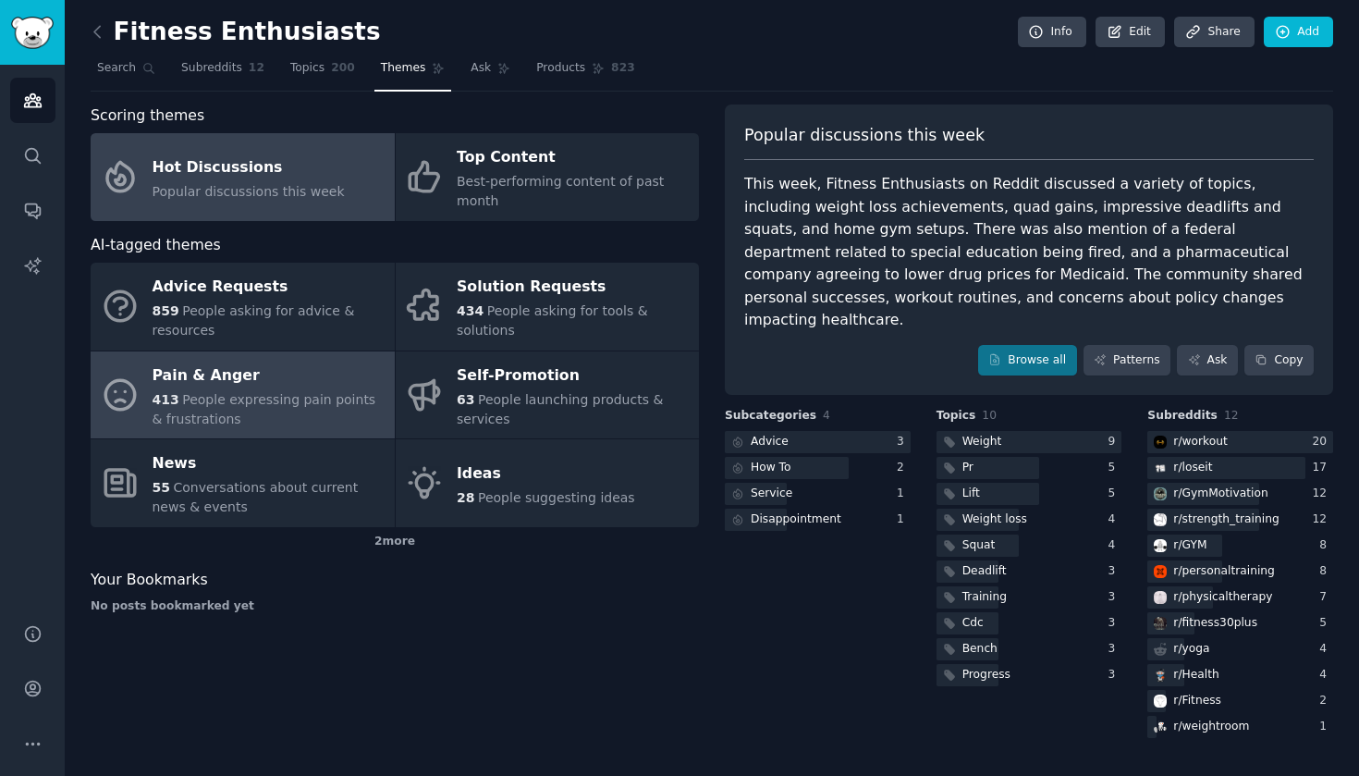
click at [226, 396] on span "People expressing pain points & frustrations" at bounding box center [265, 409] width 224 height 34
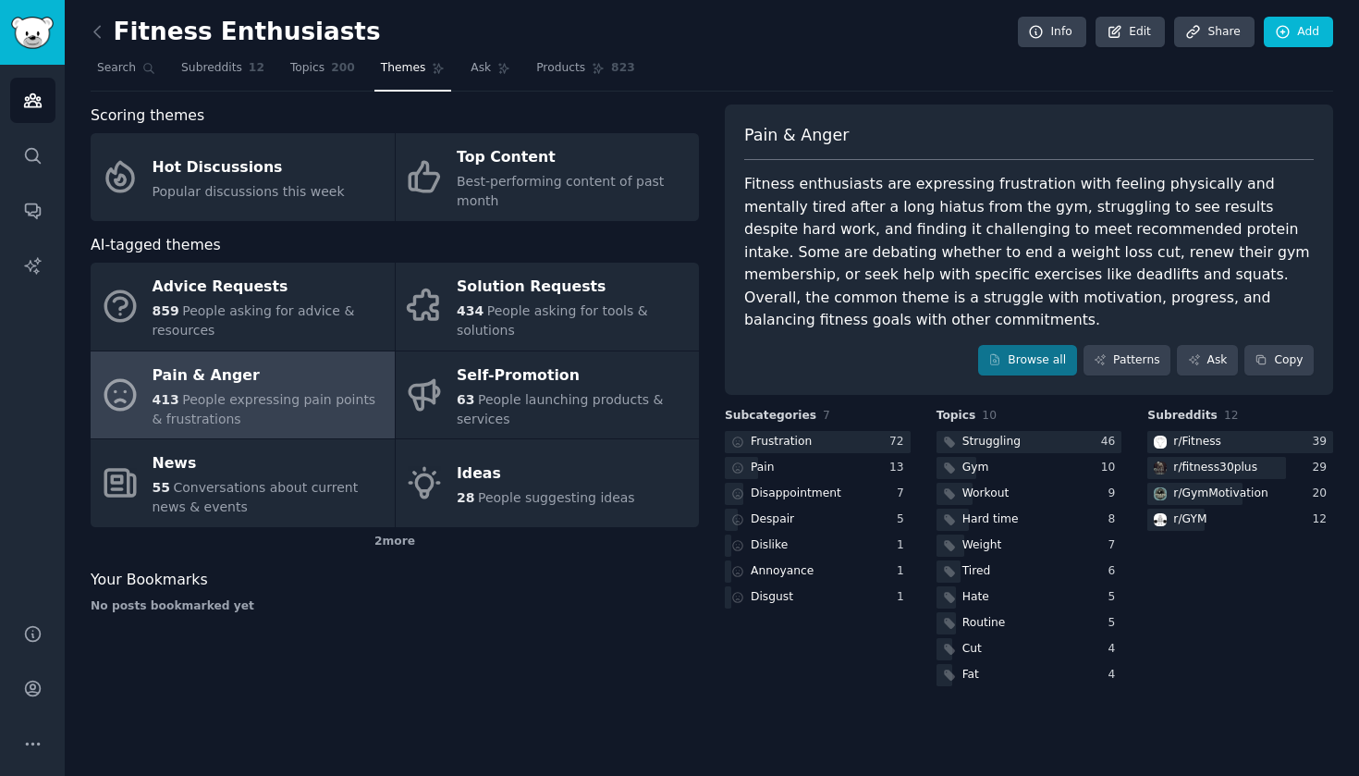
click at [226, 396] on span "People expressing pain points & frustrations" at bounding box center [265, 409] width 224 height 34
click at [740, 348] on link "Browse all" at bounding box center [1027, 360] width 99 height 31
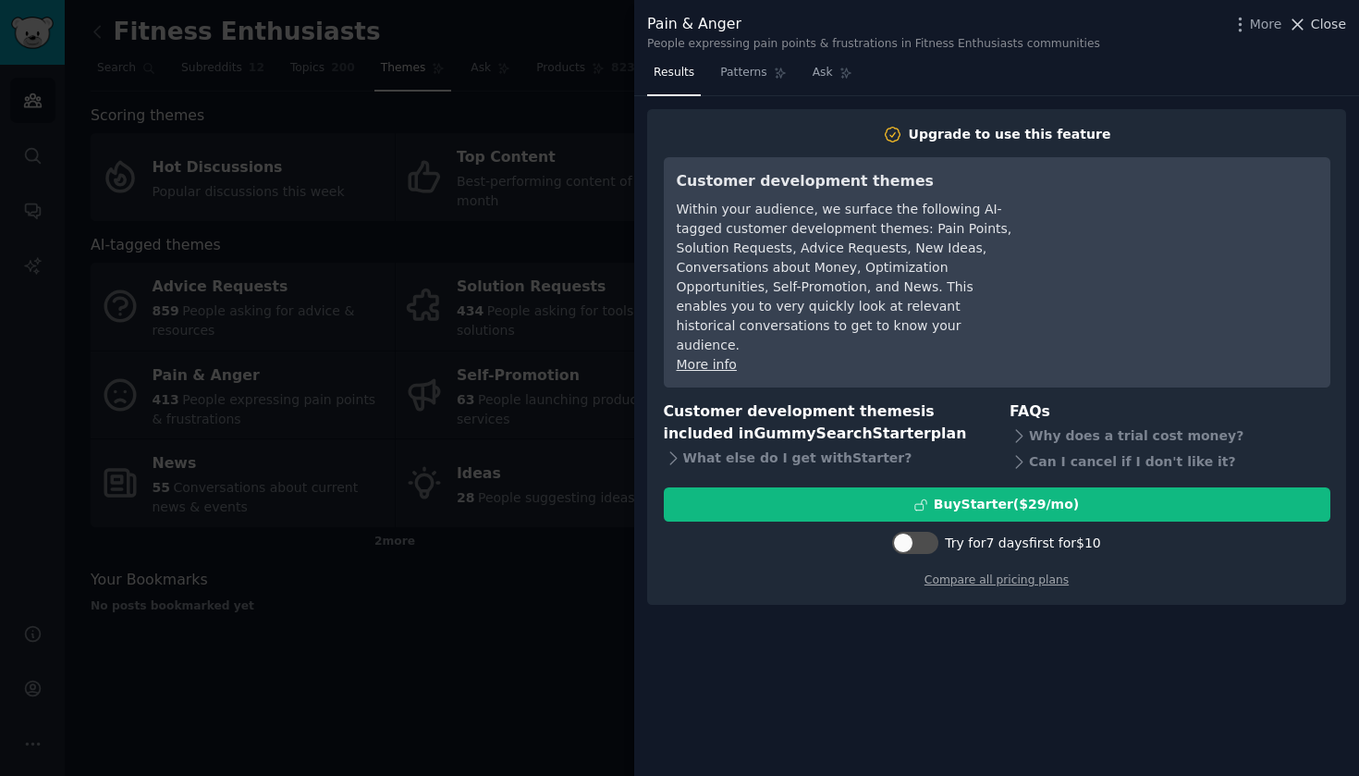
click at [740, 30] on span "Close" at bounding box center [1328, 24] width 35 height 19
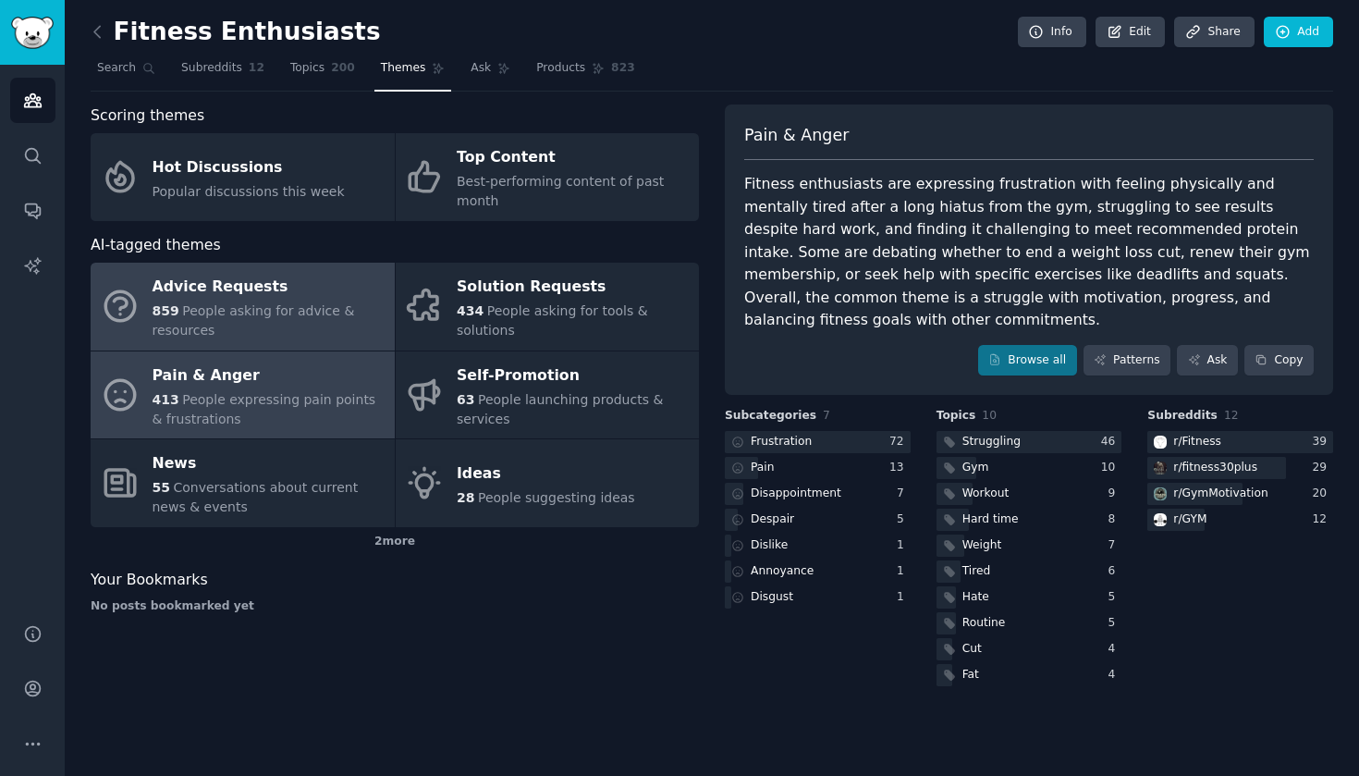
click at [208, 335] on span "People asking for advice & resources" at bounding box center [254, 320] width 202 height 34
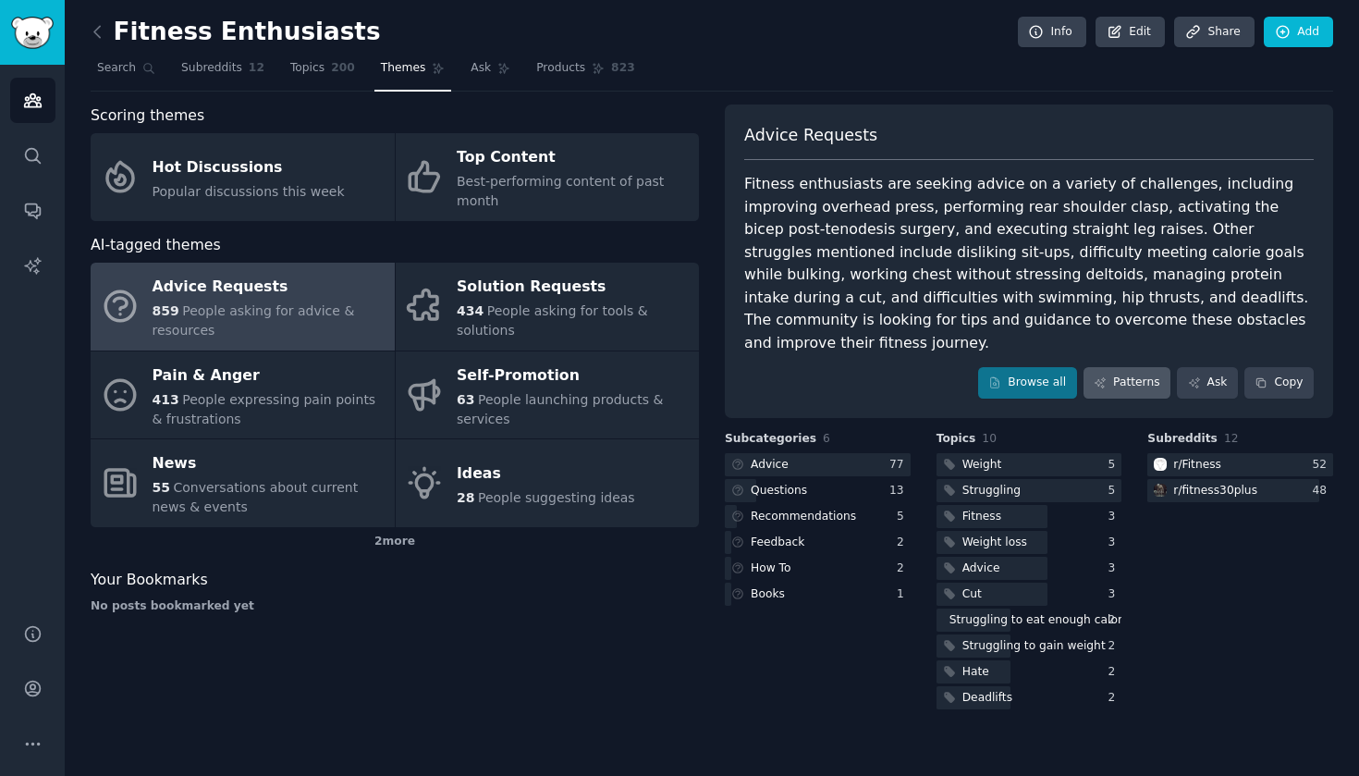
click at [740, 367] on link "Patterns" at bounding box center [1126, 382] width 87 height 31
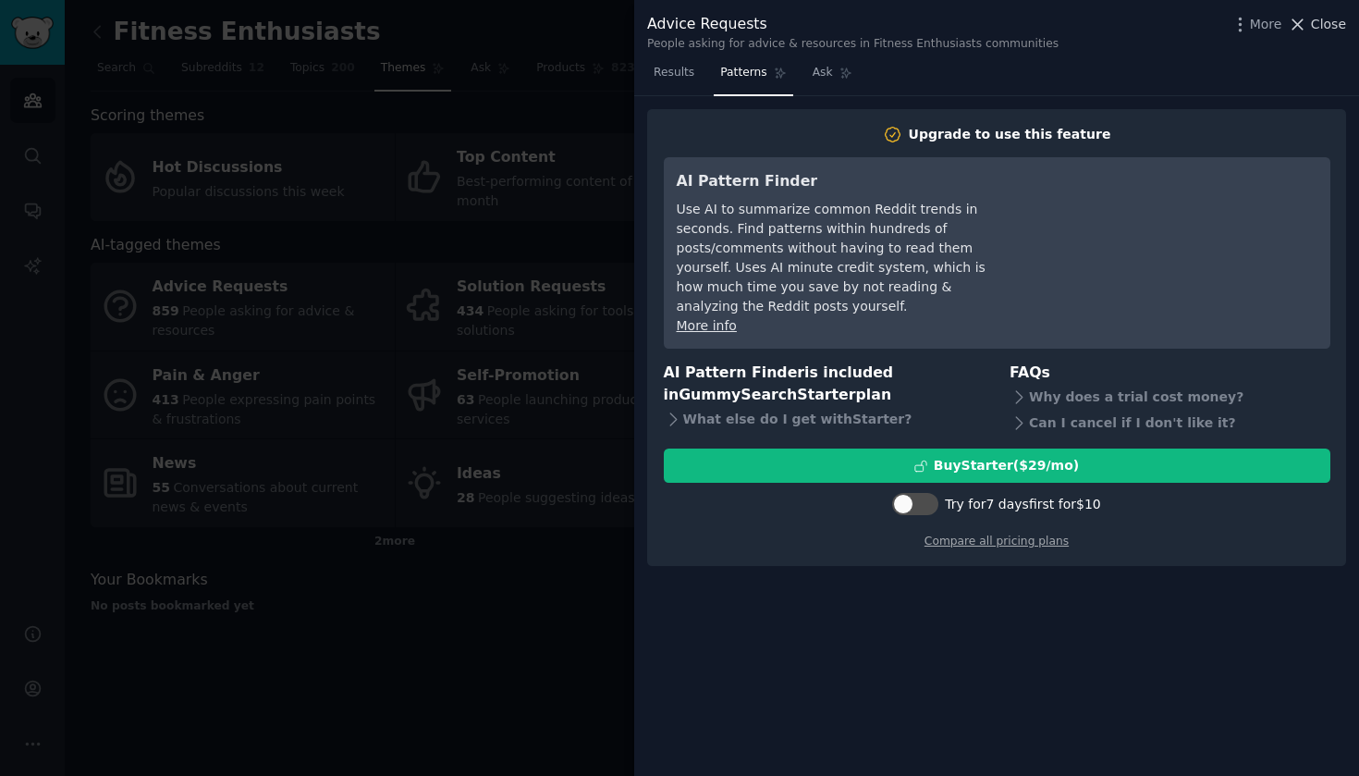
click at [740, 30] on span "Close" at bounding box center [1328, 24] width 35 height 19
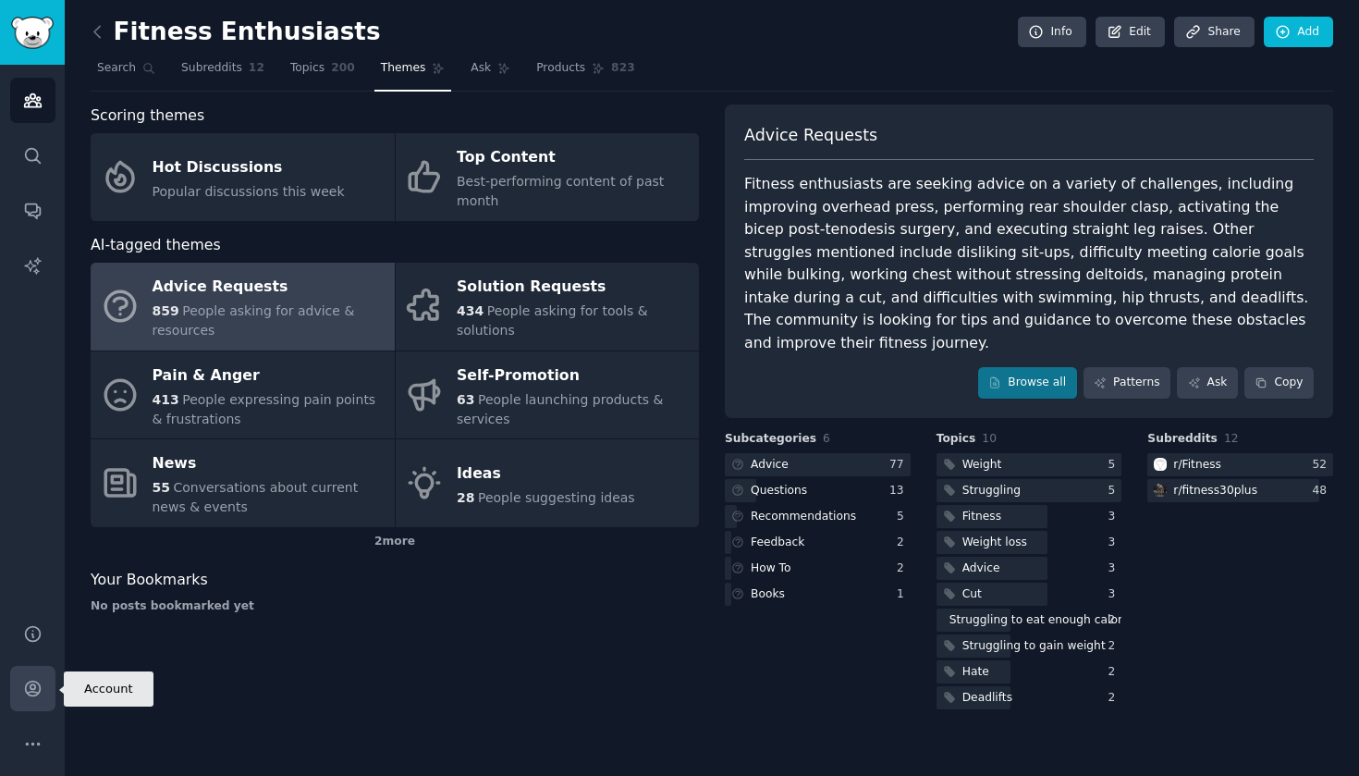
click at [30, 695] on icon "Sidebar" at bounding box center [32, 688] width 15 height 15
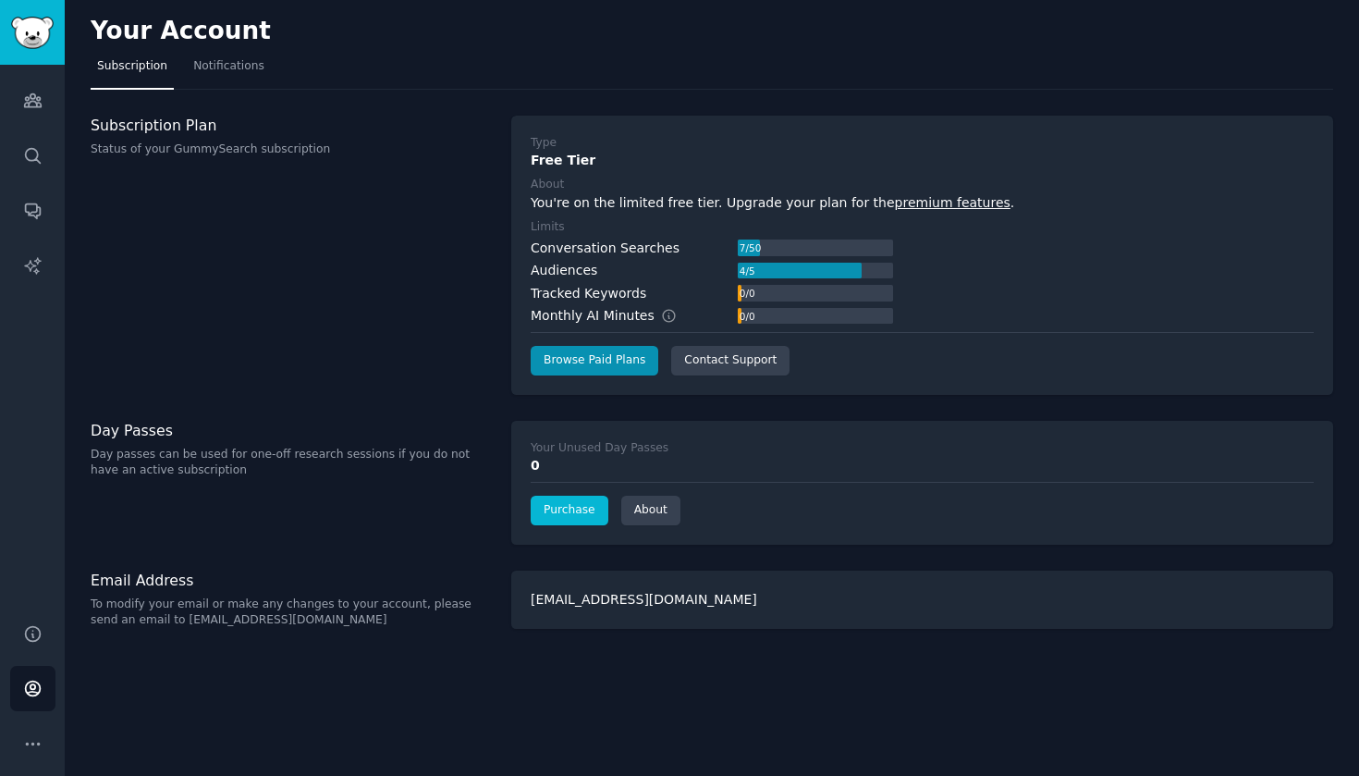
click at [573, 501] on link "Purchase" at bounding box center [570, 510] width 78 height 30
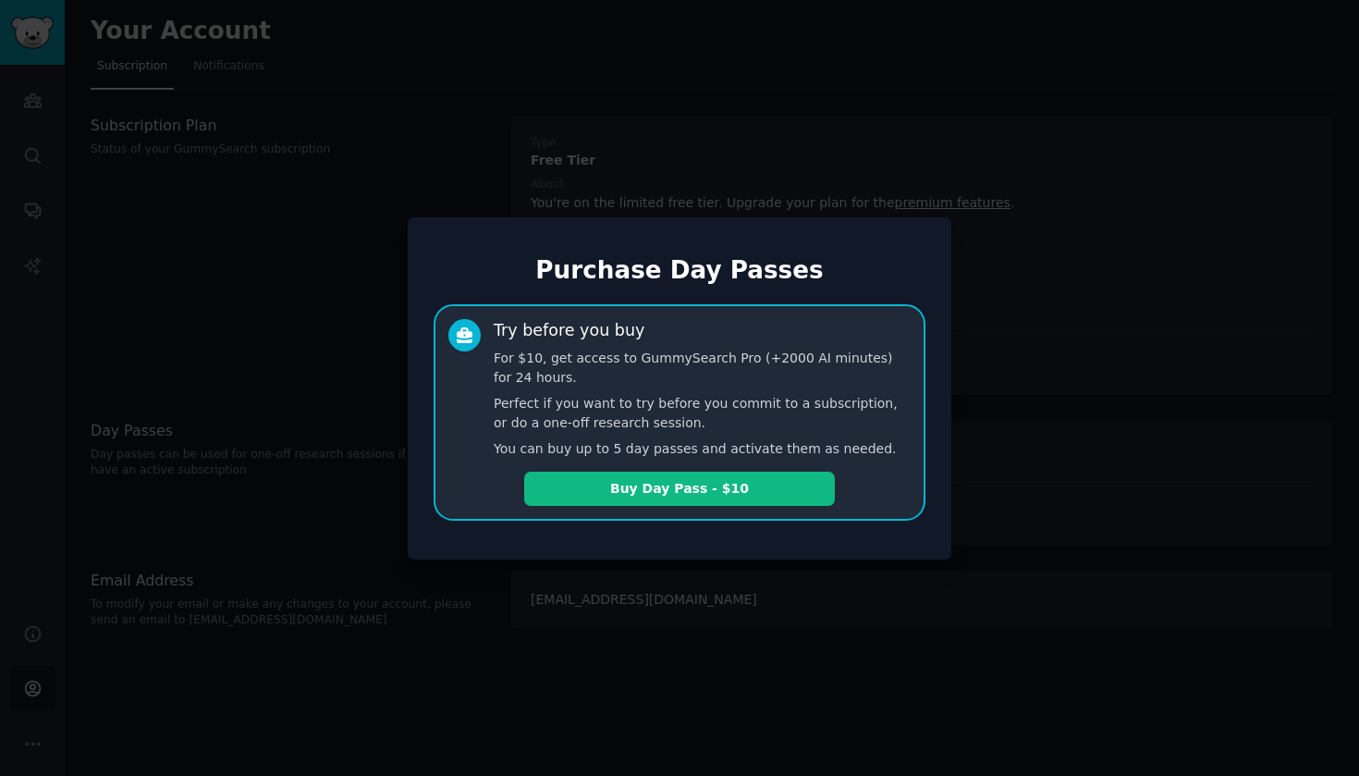
click at [442, 71] on div at bounding box center [679, 388] width 1359 height 776
